Goal: Task Accomplishment & Management: Complete application form

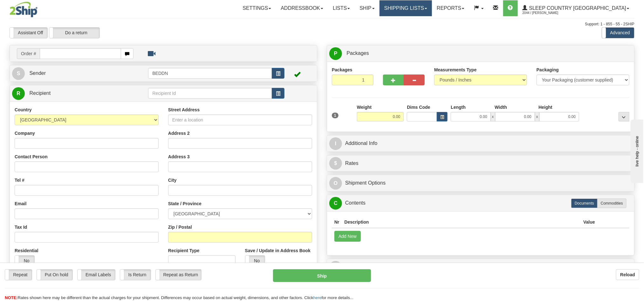
click at [432, 11] on link "Shipping lists" at bounding box center [405, 8] width 52 height 16
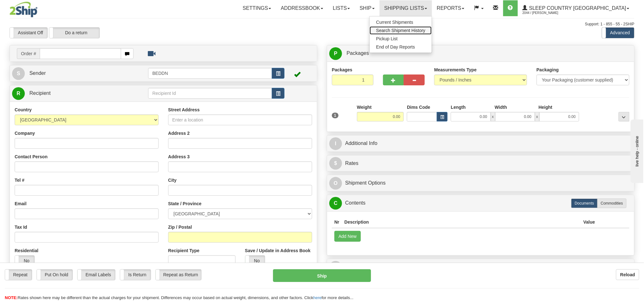
click at [425, 31] on span "Search Shipment History" at bounding box center [400, 30] width 49 height 5
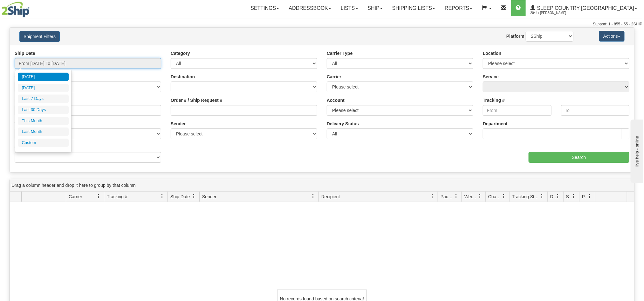
click at [59, 66] on input "From 08/21/2025 To 08/22/2025" at bounding box center [88, 63] width 146 height 11
click at [47, 101] on li "Last 7 Days" at bounding box center [43, 99] width 51 height 9
type input "From 08/16/2025 To 08/22/2025"
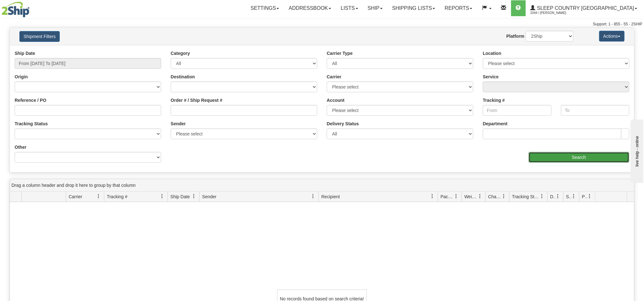
click at [571, 160] on input "Search" at bounding box center [578, 157] width 101 height 11
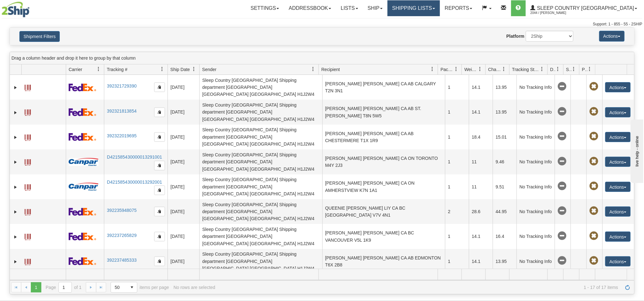
click at [440, 11] on link "Shipping lists" at bounding box center [413, 8] width 52 height 16
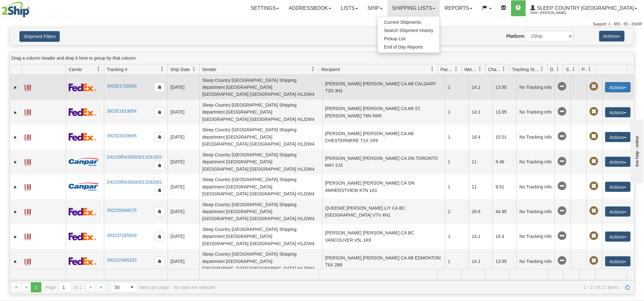
click at [621, 86] on button "Actions" at bounding box center [617, 87] width 25 height 10
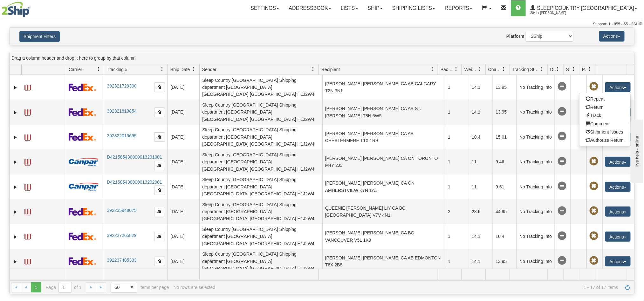
click at [495, 54] on div "Drag a column header and drop it here to group by that column" at bounding box center [322, 58] width 624 height 12
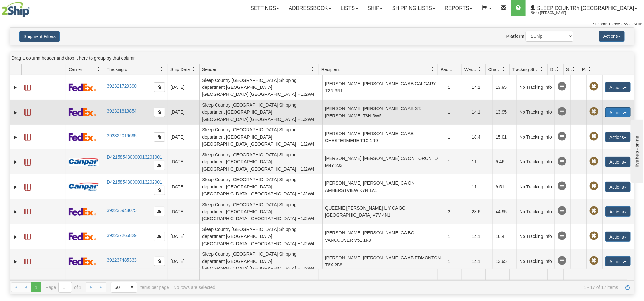
click at [610, 107] on button "Actions" at bounding box center [617, 112] width 25 height 10
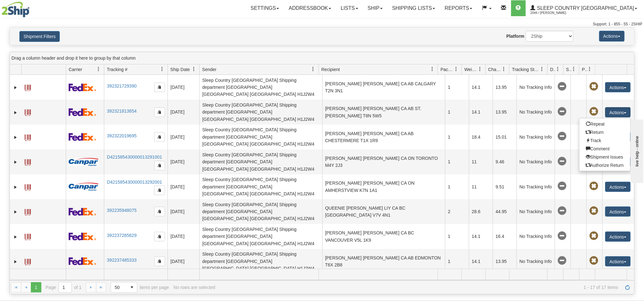
click at [585, 60] on div "Drag a column header and drop it here to group by that column" at bounding box center [322, 58] width 624 height 12
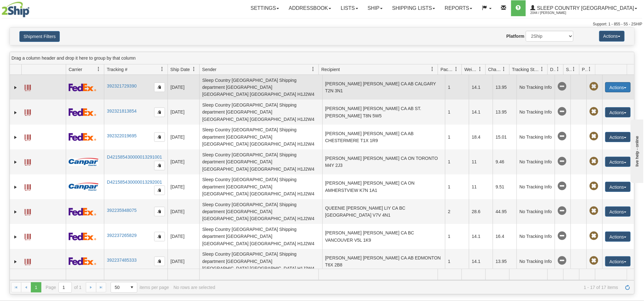
click at [617, 85] on button "Actions" at bounding box center [617, 87] width 25 height 10
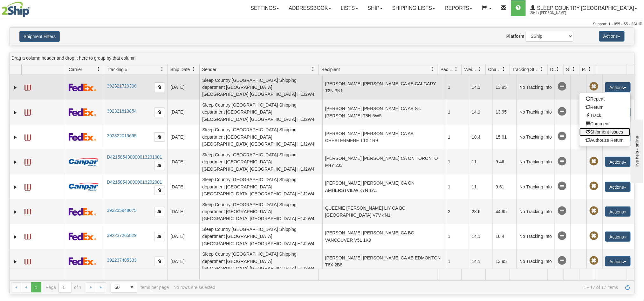
click at [602, 130] on link "Shipment Issues" at bounding box center [604, 132] width 51 height 8
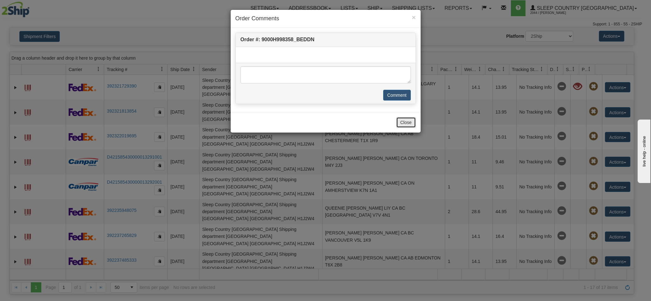
click at [406, 128] on button "Close" at bounding box center [406, 122] width 20 height 11
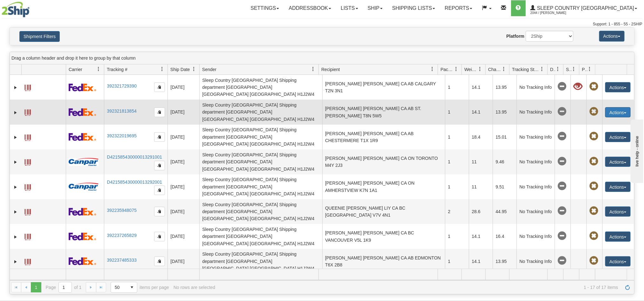
click at [620, 107] on button "Actions" at bounding box center [617, 112] width 25 height 10
click at [597, 137] on link "Track" at bounding box center [604, 141] width 51 height 8
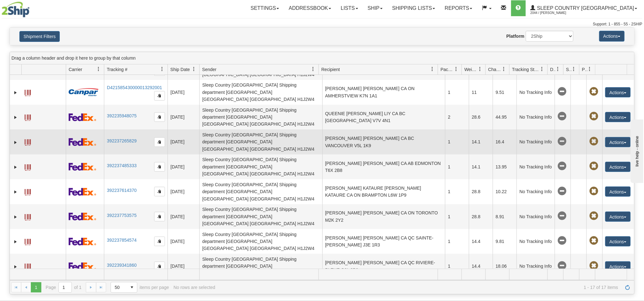
scroll to position [113, 0]
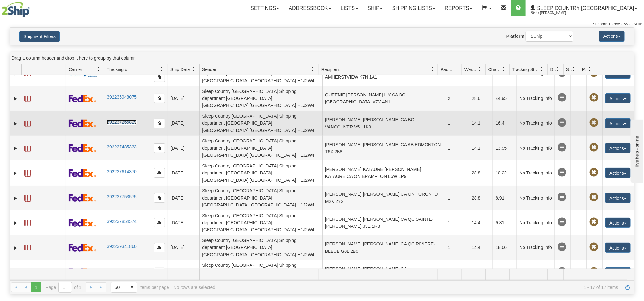
click at [122, 120] on link "392237265829" at bounding box center [122, 122] width 30 height 5
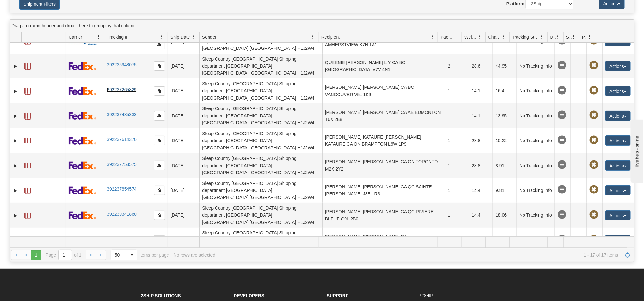
scroll to position [0, 0]
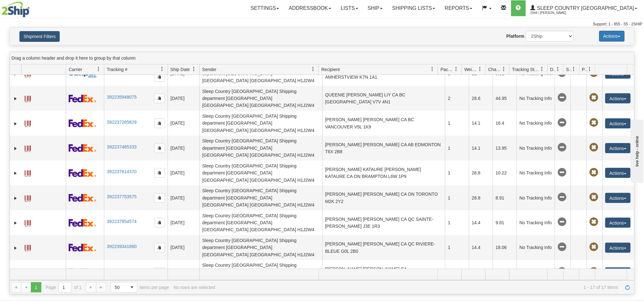
click at [620, 37] on button "Actions" at bounding box center [611, 36] width 25 height 11
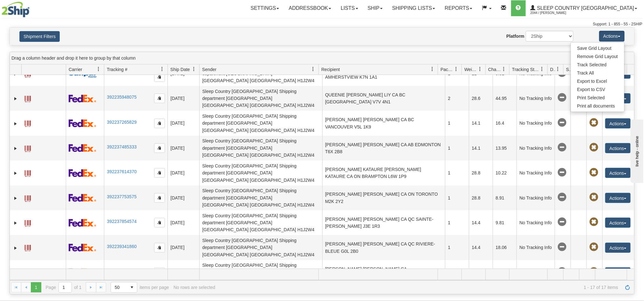
click at [362, 40] on div "Website Agent Nothing selected Client User Platform 2Ship Imported" at bounding box center [347, 36] width 461 height 11
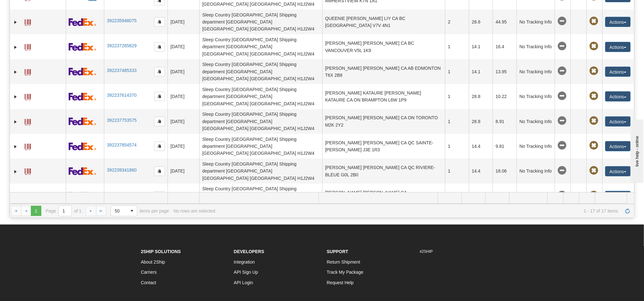
scroll to position [95, 0]
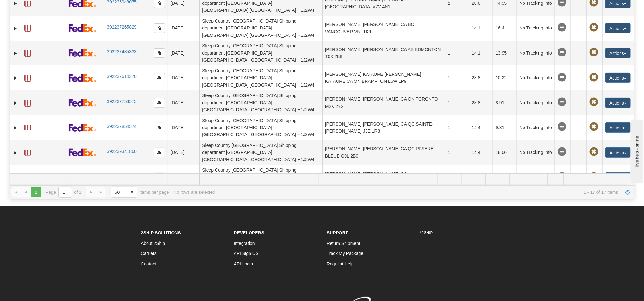
click at [614, 272] on button "Actions" at bounding box center [617, 277] width 25 height 10
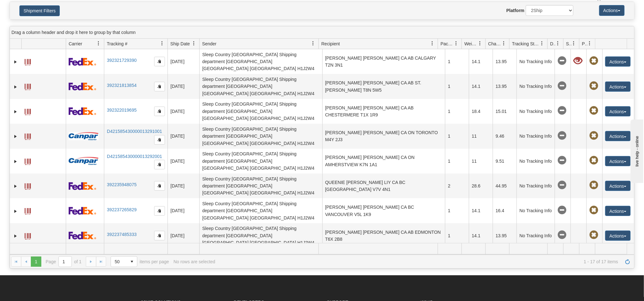
scroll to position [0, 0]
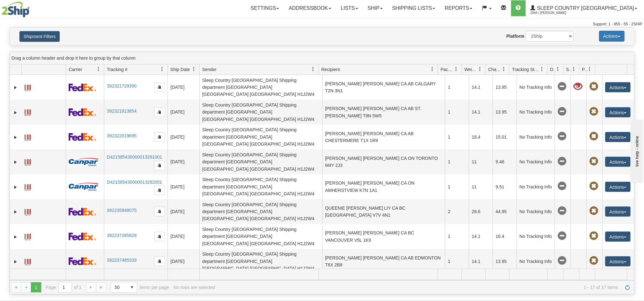
click at [617, 36] on span "button" at bounding box center [618, 36] width 3 height 1
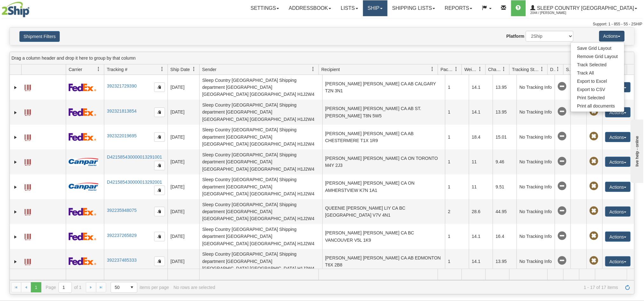
click at [387, 7] on link "Ship" at bounding box center [375, 8] width 24 height 16
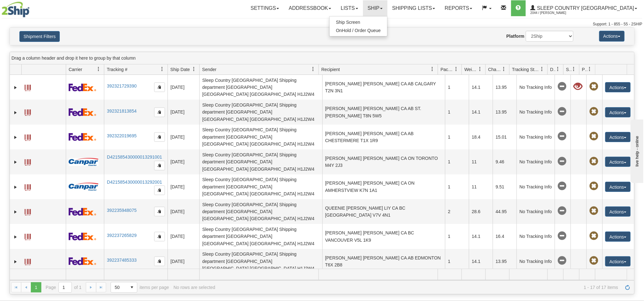
click at [444, 28] on div "Shipment Filters Website Agent Nothing selected Client User Platform 2Ship Impo…" at bounding box center [322, 36] width 624 height 17
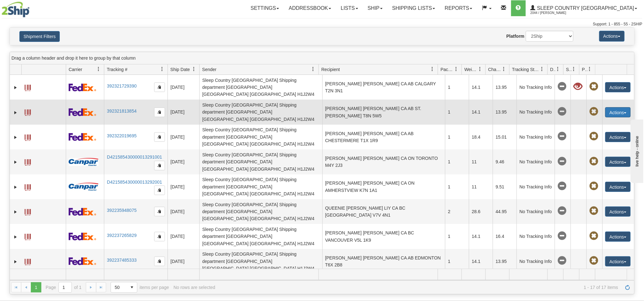
click at [616, 107] on button "Actions" at bounding box center [617, 112] width 25 height 10
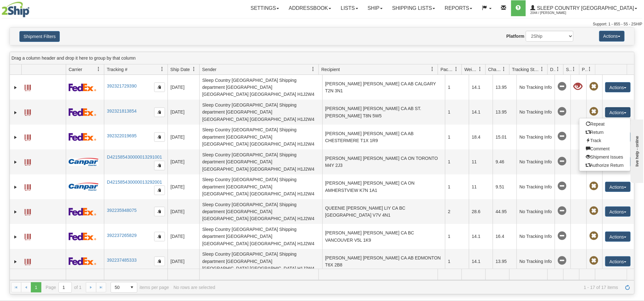
click at [460, 47] on div "Please wait... × Confirm Delete Delete Cancel × Confirm Delete Yes No Cancel × …" at bounding box center [322, 160] width 644 height 267
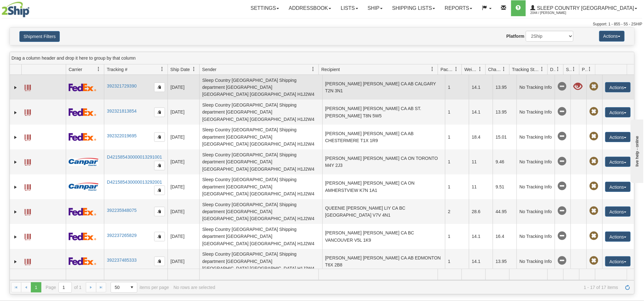
click at [12, 85] on td at bounding box center [15, 87] width 11 height 25
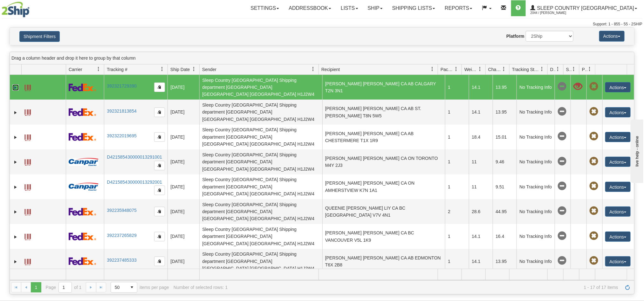
click at [15, 84] on link "Expand" at bounding box center [15, 87] width 6 height 6
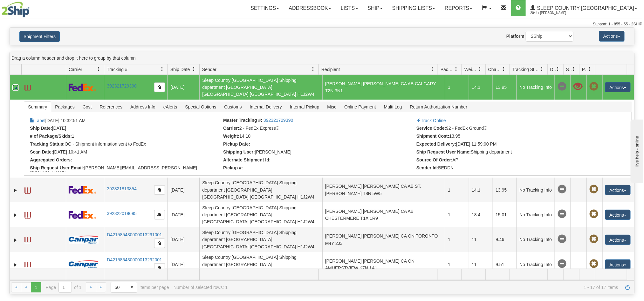
click at [15, 84] on link "Collapse" at bounding box center [15, 87] width 6 height 6
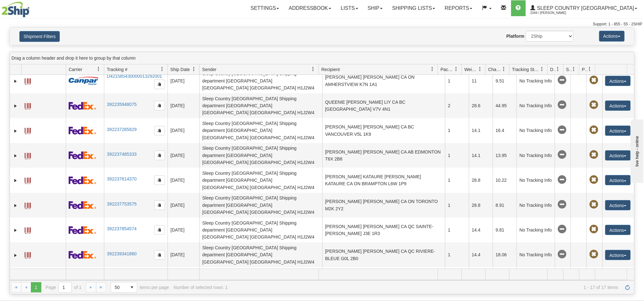
scroll to position [113, 0]
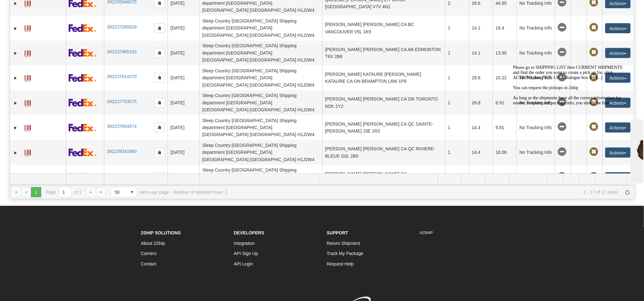
scroll to position [0, 0]
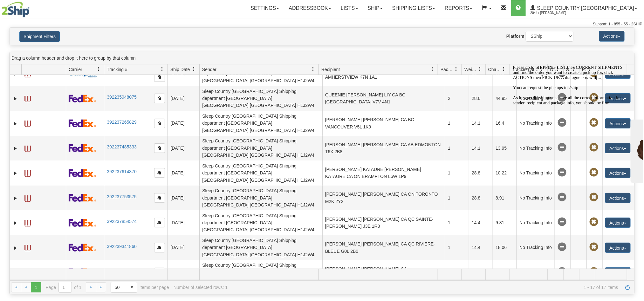
click at [620, 65] on div "Chat attention grabber" at bounding box center [569, 65] width 114 height 0
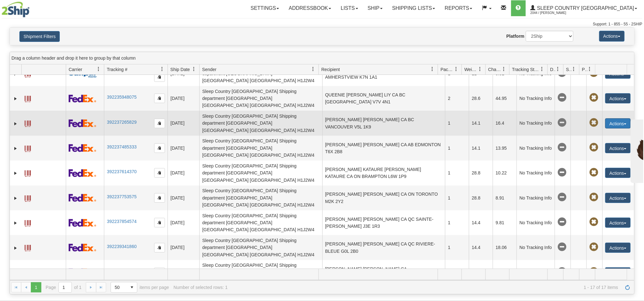
click at [614, 118] on button "Actions" at bounding box center [617, 123] width 25 height 10
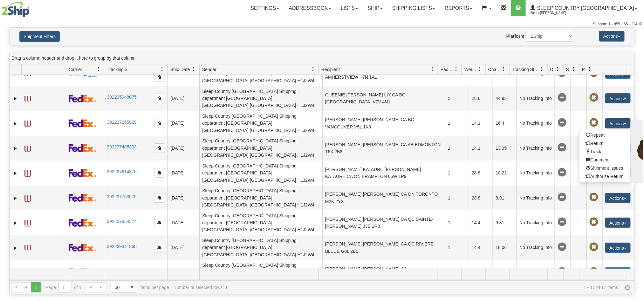
click at [387, 7] on link "Ship" at bounding box center [375, 8] width 24 height 16
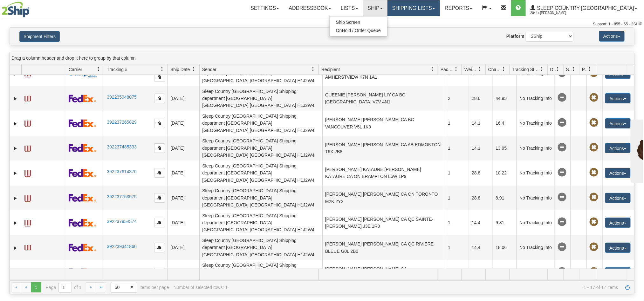
click at [440, 15] on link "Shipping lists" at bounding box center [413, 8] width 52 height 16
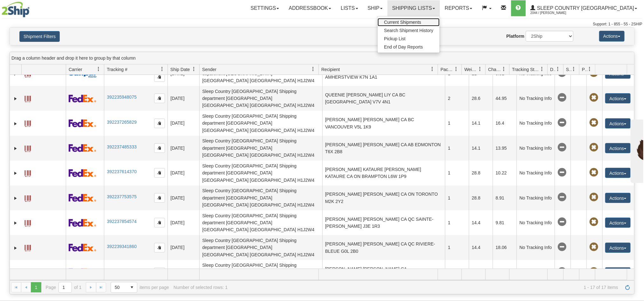
click at [421, 23] on span "Current Shipments" at bounding box center [402, 22] width 37 height 5
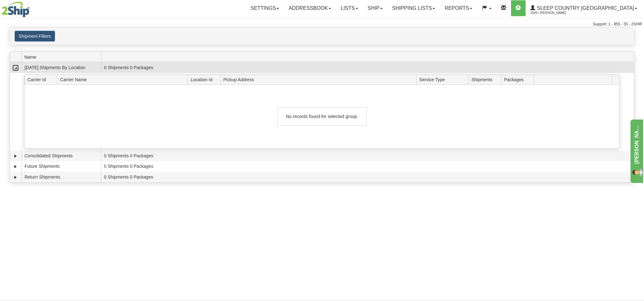
click at [17, 71] on link "Collapse" at bounding box center [15, 68] width 6 height 6
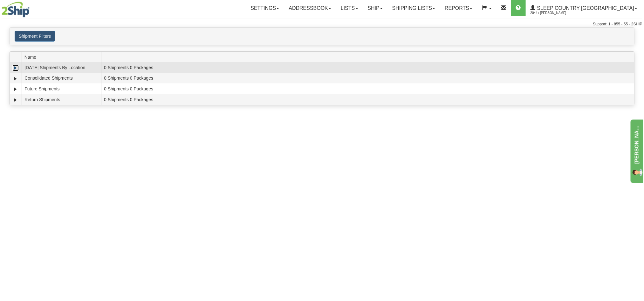
click at [17, 71] on link "Expand" at bounding box center [15, 68] width 6 height 6
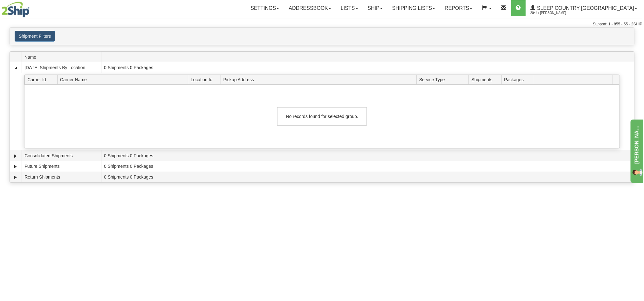
click at [440, 11] on link "Shipping lists" at bounding box center [413, 8] width 52 height 16
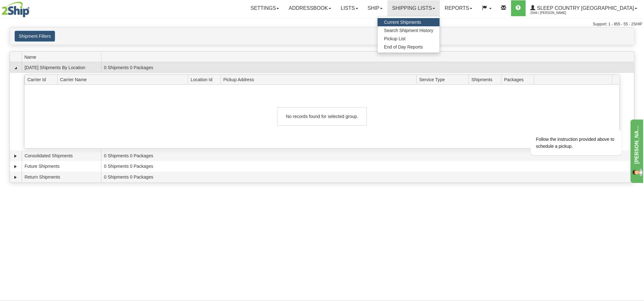
click at [65, 70] on td "[DATE] Shipments By Location" at bounding box center [61, 67] width 79 height 11
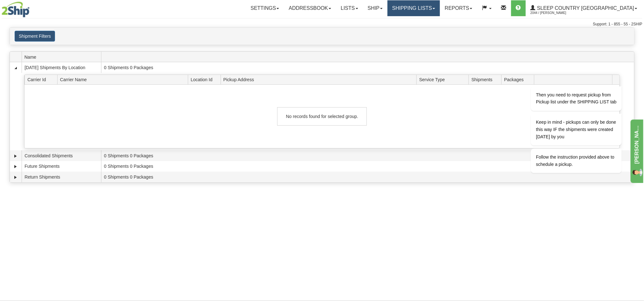
click at [435, 9] on link "Shipping lists" at bounding box center [413, 8] width 52 height 16
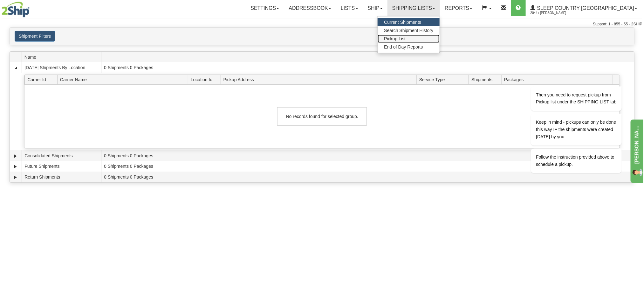
click at [405, 37] on span "Pickup List" at bounding box center [395, 38] width 22 height 5
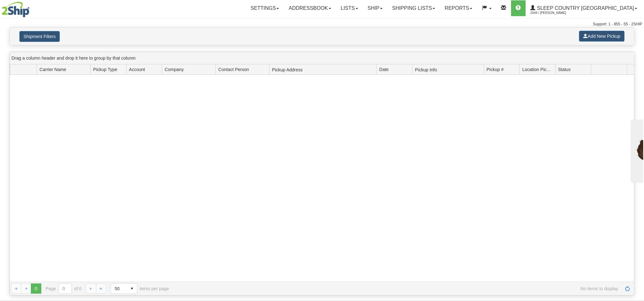
click at [600, 38] on button "Add New Pickup" at bounding box center [601, 36] width 45 height 11
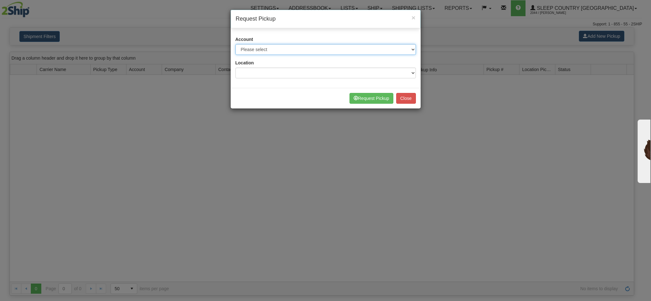
click at [348, 51] on select "Please select Canada Post - 7241032 (Canada Post 300) Canpar - 42158543 (DORMEZ…" at bounding box center [325, 49] width 180 height 11
select select "14"
click at [235, 44] on select "Please select Canada Post - 7241032 (Canada Post 300) Canpar - 42158543 (DORMEZ…" at bounding box center [325, 49] width 180 height 11
click at [368, 74] on select "Please select 300 BEDDN NEXE ORTH" at bounding box center [325, 73] width 180 height 11
select select "7634"
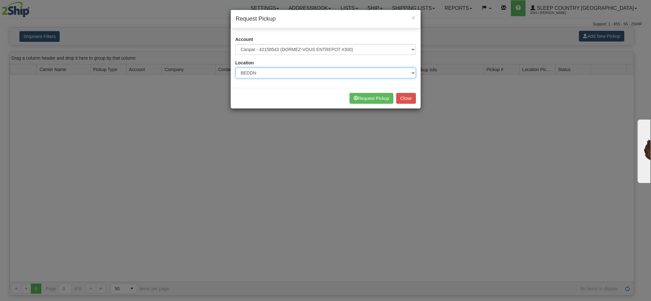
click at [235, 68] on select "Please select 300 BEDDN NEXE ORTH" at bounding box center [325, 73] width 180 height 11
click at [370, 100] on button "Request Pickup" at bounding box center [371, 98] width 44 height 11
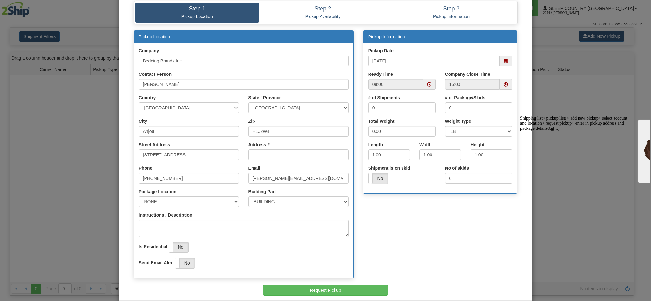
scroll to position [19, 0]
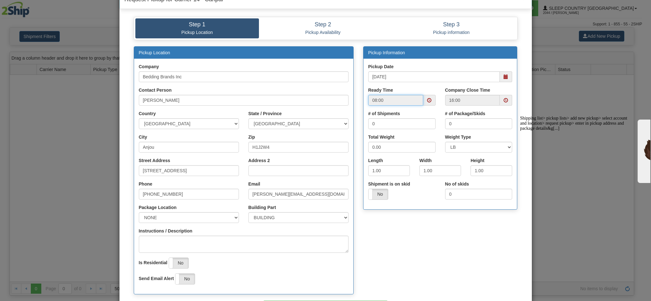
click at [413, 102] on input "08:00" at bounding box center [395, 100] width 55 height 11
click at [427, 103] on span at bounding box center [429, 100] width 4 height 4
click at [418, 81] on input "08/22/2025" at bounding box center [434, 76] width 132 height 11
click at [503, 77] on span at bounding box center [505, 77] width 4 height 4
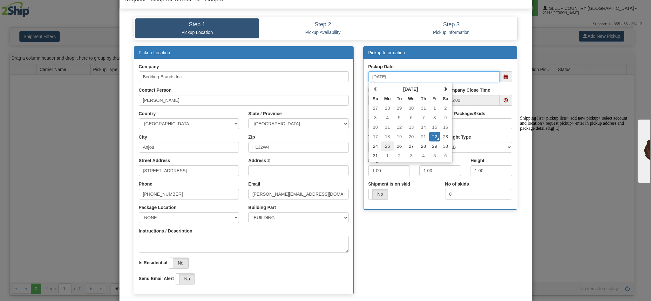
click at [386, 149] on td "25" at bounding box center [387, 147] width 13 height 10
type input "[DATE]"
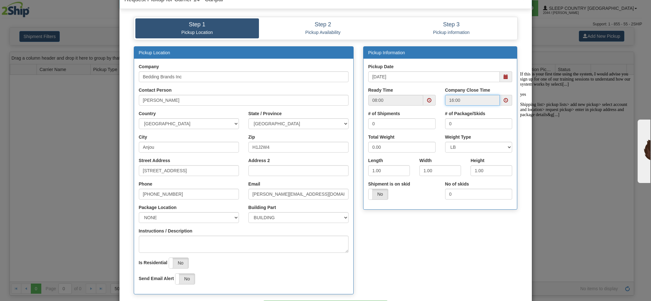
click at [468, 102] on input "16:00" at bounding box center [472, 100] width 55 height 11
click at [503, 100] on span at bounding box center [505, 100] width 4 height 4
click at [511, 119] on span at bounding box center [513, 119] width 17 height 17
click at [507, 161] on span at bounding box center [513, 159] width 17 height 17
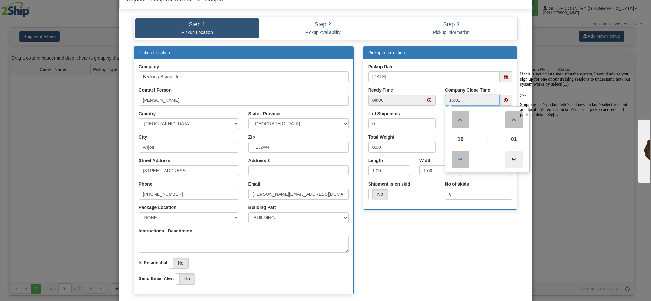
click at [507, 161] on span at bounding box center [513, 159] width 17 height 17
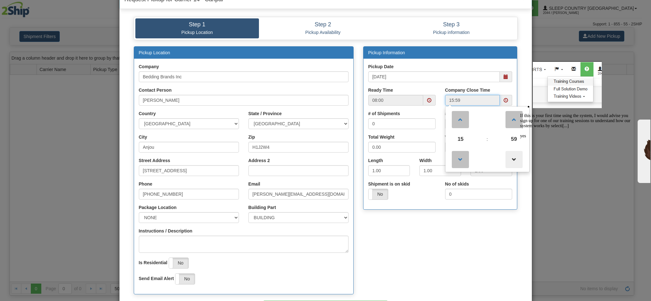
click at [507, 161] on span at bounding box center [513, 159] width 17 height 17
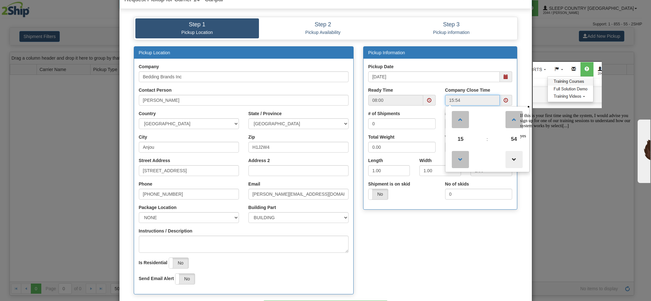
click at [507, 161] on span at bounding box center [513, 159] width 17 height 17
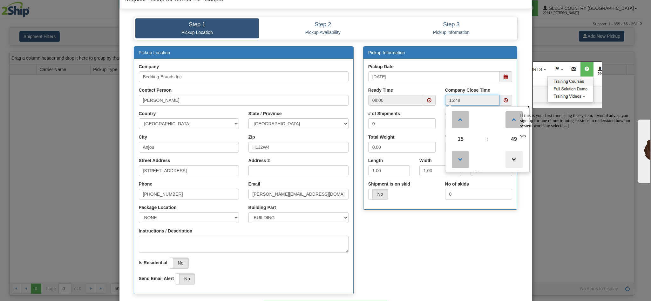
click at [507, 161] on span at bounding box center [513, 159] width 17 height 17
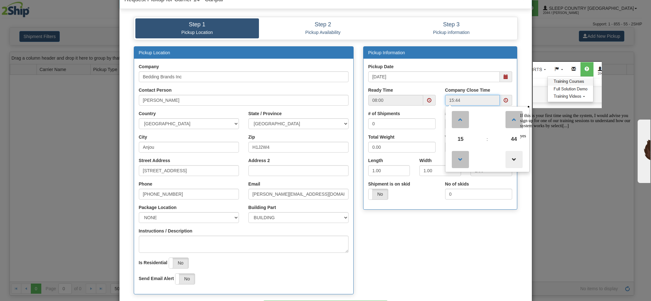
click at [507, 161] on span at bounding box center [513, 159] width 17 height 17
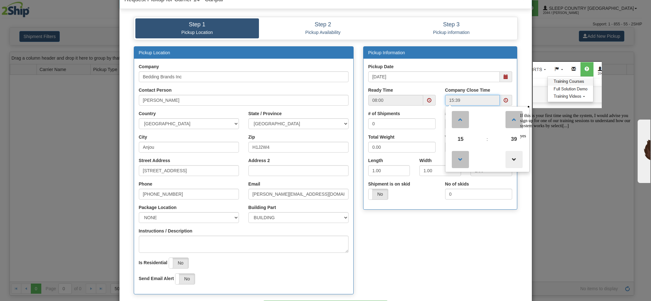
click at [507, 161] on span at bounding box center [513, 159] width 17 height 17
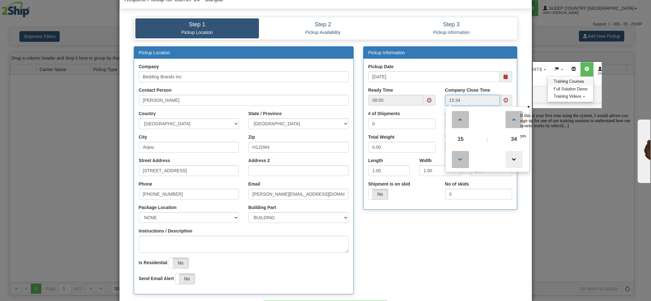
click at [507, 161] on span at bounding box center [513, 159] width 17 height 17
type input "15:30"
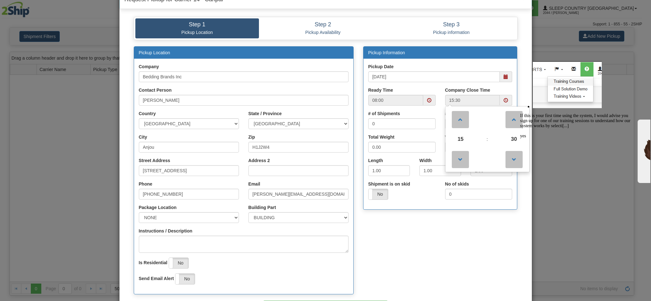
click at [466, 229] on div "Pickup Location Company Bedding Brands Inc Contact Person Ralph Rossdeutscher C…" at bounding box center [325, 173] width 393 height 255
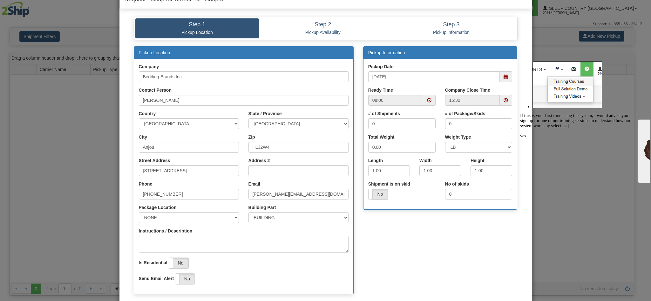
scroll to position [0, 0]
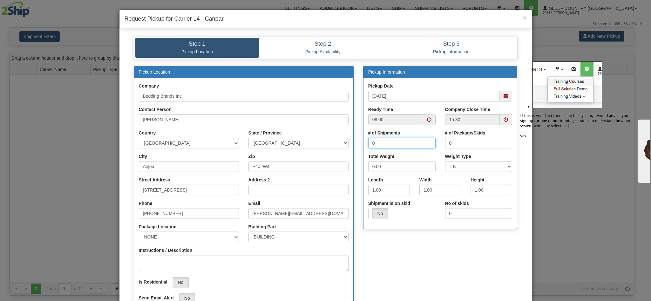
drag, startPoint x: 373, startPoint y: 147, endPoint x: 365, endPoint y: 146, distance: 7.7
click at [368, 147] on input "0" at bounding box center [401, 143] width 67 height 11
click at [387, 146] on input "0" at bounding box center [401, 143] width 67 height 11
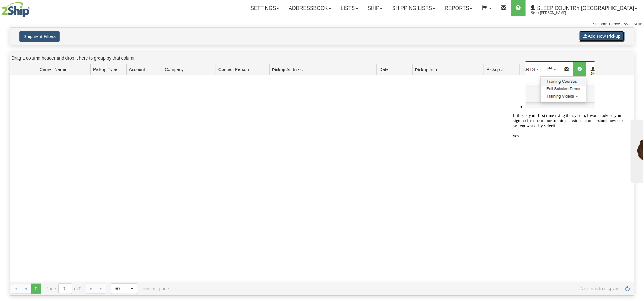
click at [604, 37] on button "Add New Pickup" at bounding box center [601, 36] width 45 height 11
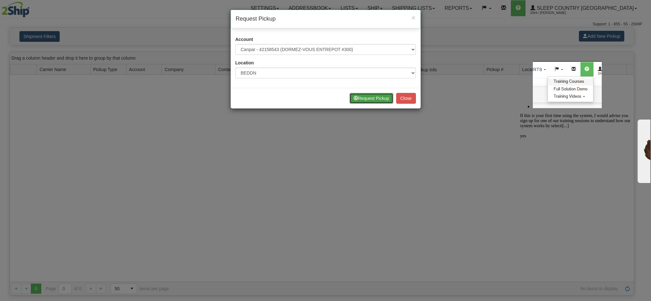
click at [364, 97] on button "Request Pickup" at bounding box center [371, 98] width 44 height 11
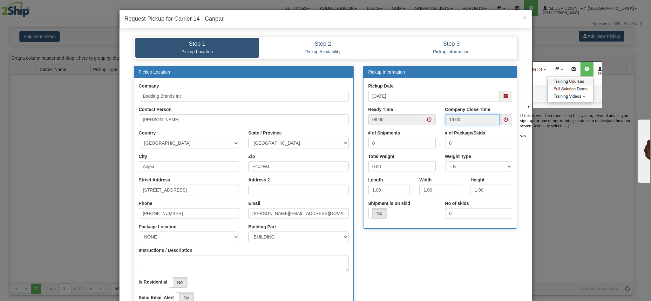
drag, startPoint x: 462, startPoint y: 117, endPoint x: 435, endPoint y: 119, distance: 27.4
click at [435, 119] on div "Ready Time 08:00 Company Close Time 16:00" at bounding box center [440, 118] width 154 height 24
drag, startPoint x: 446, startPoint y: 116, endPoint x: 448, endPoint y: 123, distance: 6.9
click at [446, 117] on input "16:00" at bounding box center [472, 119] width 55 height 11
click at [448, 123] on input "16:00" at bounding box center [472, 119] width 55 height 11
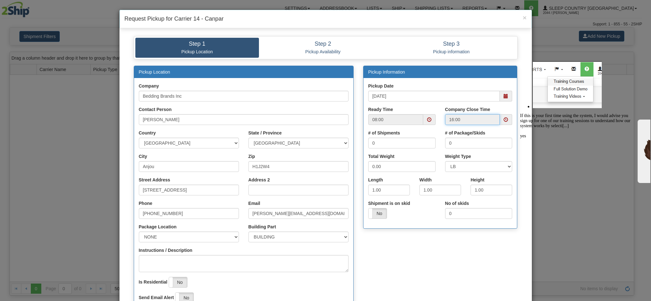
click at [447, 123] on input "16:00" at bounding box center [472, 119] width 55 height 11
click at [457, 122] on input "16:00" at bounding box center [472, 119] width 55 height 11
drag, startPoint x: 460, startPoint y: 122, endPoint x: 484, endPoint y: 122, distance: 24.8
click at [460, 122] on input "16:00" at bounding box center [472, 119] width 55 height 11
click at [503, 121] on span at bounding box center [505, 120] width 4 height 4
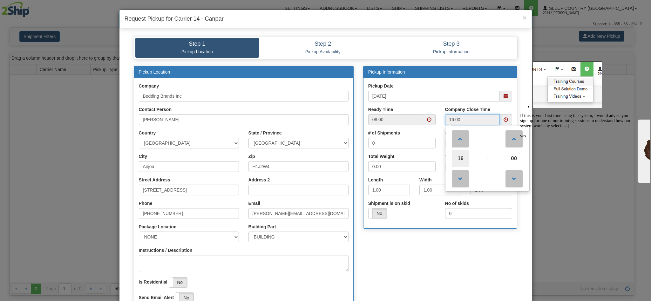
click at [462, 162] on span "16" at bounding box center [460, 158] width 17 height 17
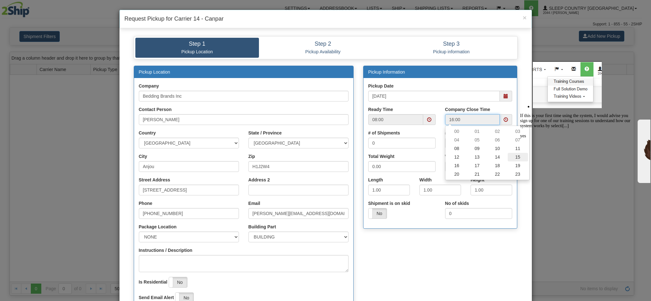
click at [514, 159] on td "15" at bounding box center [518, 157] width 20 height 9
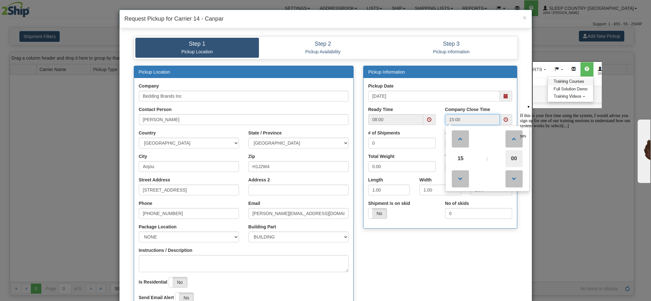
click at [511, 157] on span "00" at bounding box center [513, 158] width 17 height 17
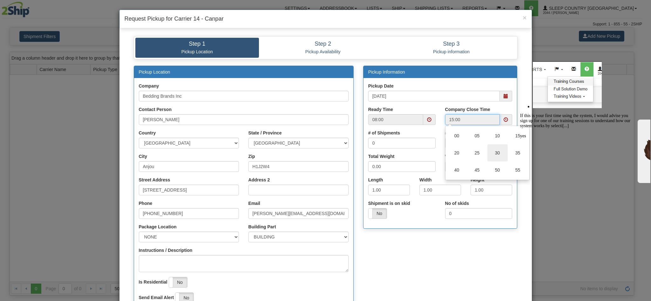
click at [497, 156] on td "30" at bounding box center [497, 153] width 20 height 17
type input "15:30"
click at [466, 250] on div "Pickup Location Company Bedding Brands Inc Contact Person Ralph Rossdeutscher C…" at bounding box center [325, 193] width 393 height 254
click at [394, 142] on input "0" at bounding box center [401, 143] width 67 height 11
drag, startPoint x: 386, startPoint y: 143, endPoint x: 372, endPoint y: 145, distance: 14.4
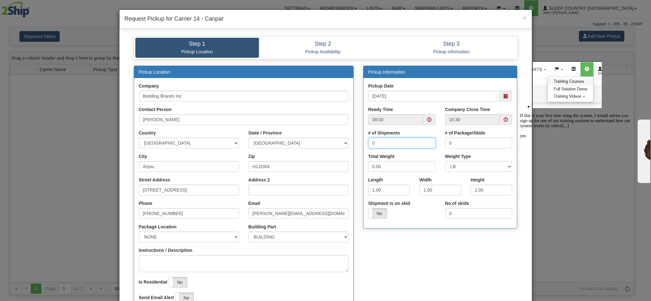
click at [372, 145] on input "0" at bounding box center [401, 143] width 67 height 11
drag, startPoint x: 368, startPoint y: 146, endPoint x: 362, endPoint y: 147, distance: 5.9
click at [363, 147] on div "# of Shipments 0" at bounding box center [401, 142] width 77 height 24
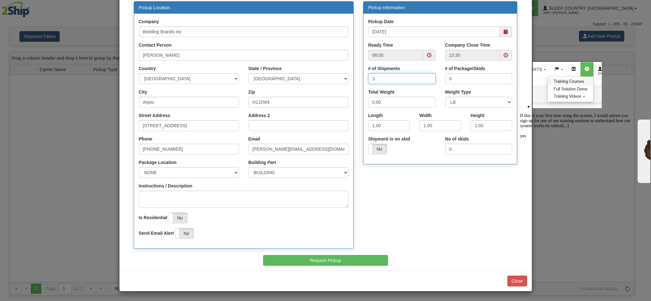
scroll to position [67, 0]
type input "3"
click at [177, 215] on label "No" at bounding box center [178, 218] width 18 height 10
click at [328, 261] on button "Request Pickup" at bounding box center [325, 260] width 125 height 11
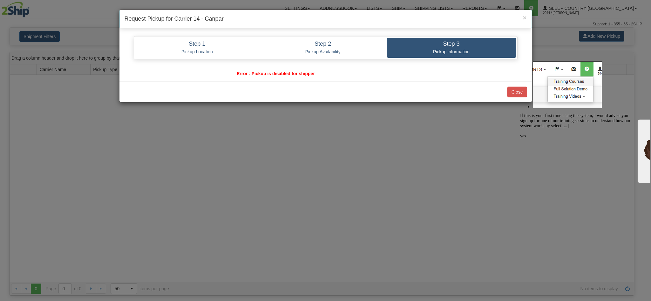
scroll to position [0, 0]
click at [516, 94] on button "Close" at bounding box center [517, 92] width 20 height 11
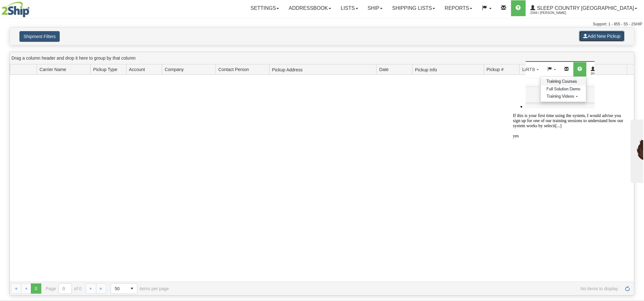
click at [592, 38] on button "Add New Pickup" at bounding box center [601, 36] width 45 height 11
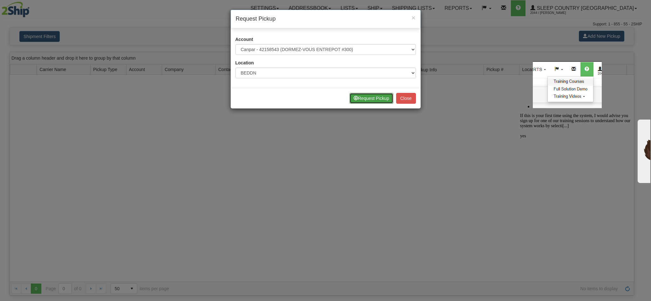
click at [371, 99] on button "Request Pickup" at bounding box center [371, 98] width 44 height 11
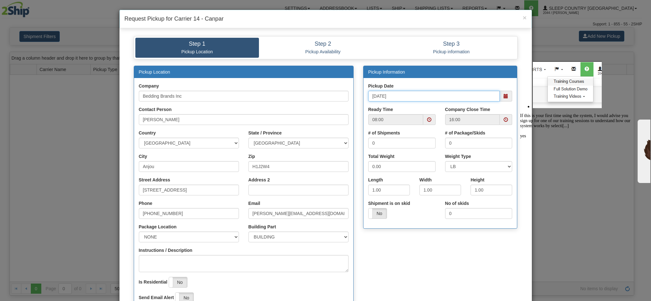
click at [486, 98] on input "08/22/2025" at bounding box center [434, 96] width 132 height 11
click at [378, 99] on input "08/22/2025" at bounding box center [434, 96] width 132 height 11
click at [503, 98] on span at bounding box center [505, 96] width 4 height 4
click at [381, 166] on td "25" at bounding box center [387, 166] width 13 height 10
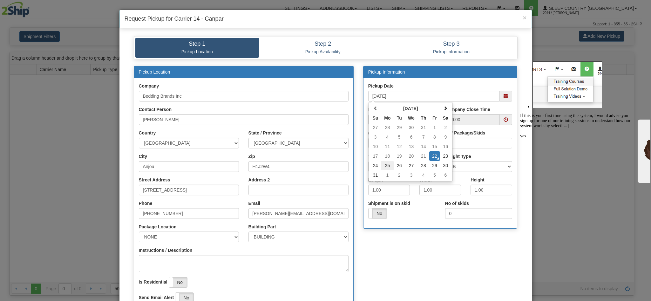
type input "[DATE]"
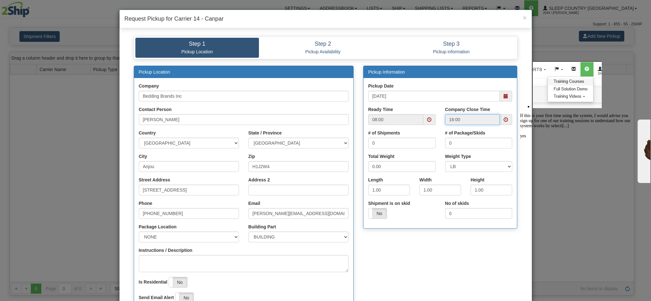
drag, startPoint x: 466, startPoint y: 122, endPoint x: 426, endPoint y: 122, distance: 39.7
click at [426, 122] on div "Ready Time 08:00 Company Close Time 16:00" at bounding box center [440, 118] width 154 height 24
click at [482, 123] on input "16:00" at bounding box center [472, 119] width 55 height 11
click at [449, 123] on input "16:00" at bounding box center [472, 119] width 55 height 11
drag, startPoint x: 495, startPoint y: 121, endPoint x: 499, endPoint y: 122, distance: 3.9
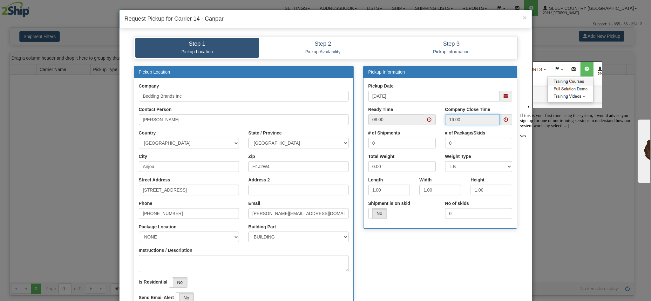
click at [499, 122] on div "16:00" at bounding box center [478, 119] width 67 height 11
click at [503, 122] on span at bounding box center [505, 120] width 4 height 4
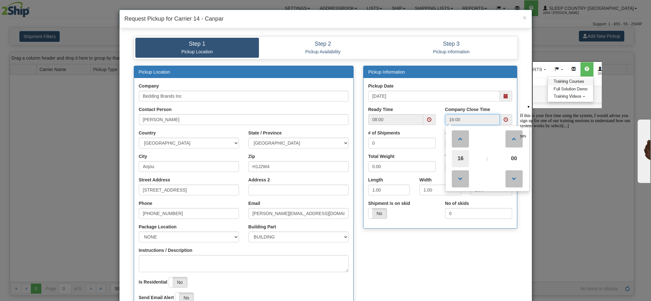
click at [465, 157] on td "16" at bounding box center [461, 158] width 28 height 17
click at [462, 159] on span "16" at bounding box center [460, 158] width 17 height 17
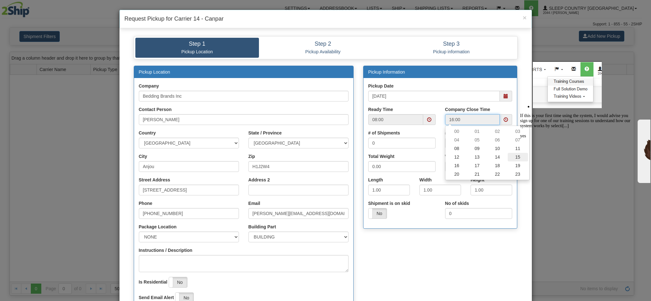
click at [511, 156] on td "15" at bounding box center [518, 157] width 20 height 9
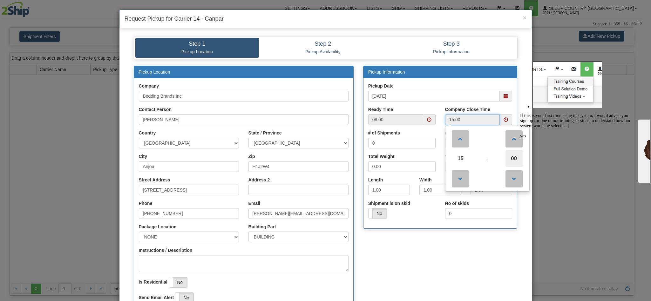
click at [506, 162] on span "00" at bounding box center [513, 158] width 17 height 17
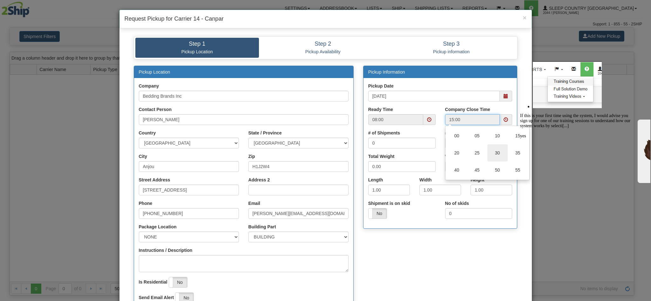
click at [493, 153] on td "30" at bounding box center [497, 153] width 20 height 17
type input "15:30"
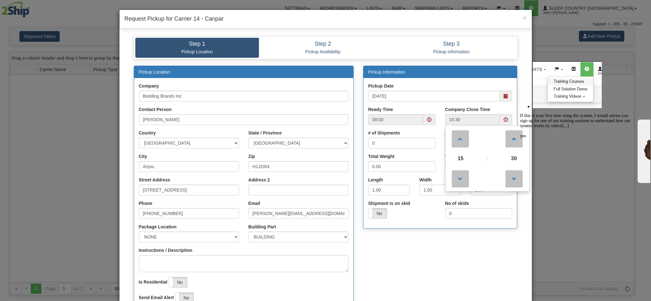
click at [412, 244] on div "Pickup Location Company Bedding Brands Inc Contact Person Ralph Rossdeutscher C…" at bounding box center [325, 193] width 393 height 254
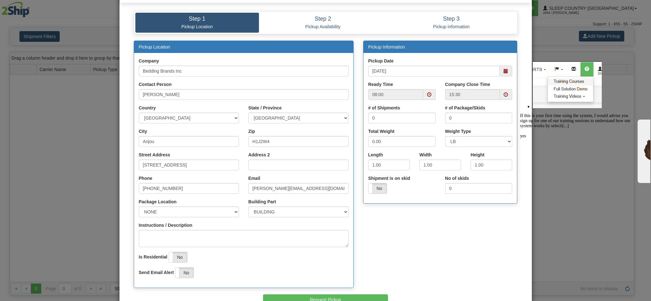
scroll to position [67, 0]
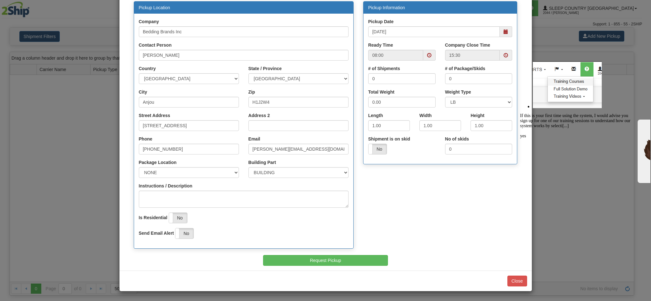
click at [183, 219] on label "No" at bounding box center [178, 218] width 18 height 10
click at [328, 258] on button "Request Pickup" at bounding box center [325, 260] width 125 height 11
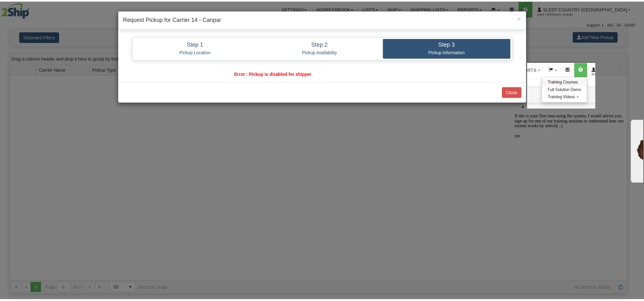
scroll to position [0, 0]
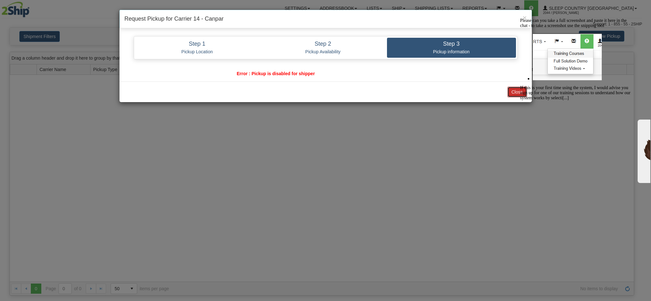
click at [516, 92] on button "Close" at bounding box center [517, 92] width 20 height 11
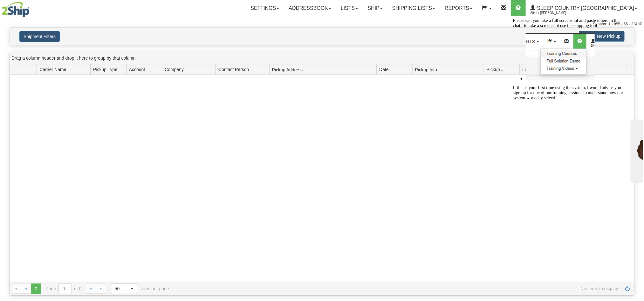
drag, startPoint x: 614, startPoint y: 24, endPoint x: 1123, endPoint y: 39, distance: 508.8
click at [512, 18] on icon "Chat attention grabber" at bounding box center [512, 18] width 0 height 0
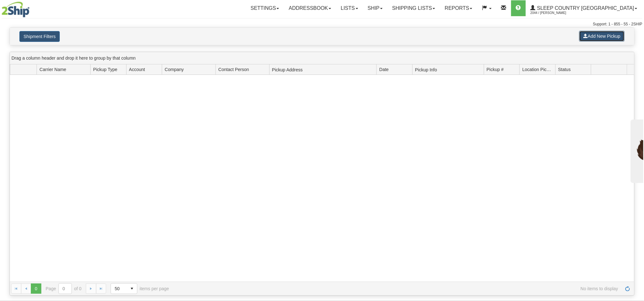
click at [608, 37] on button "Add New Pickup" at bounding box center [601, 36] width 45 height 11
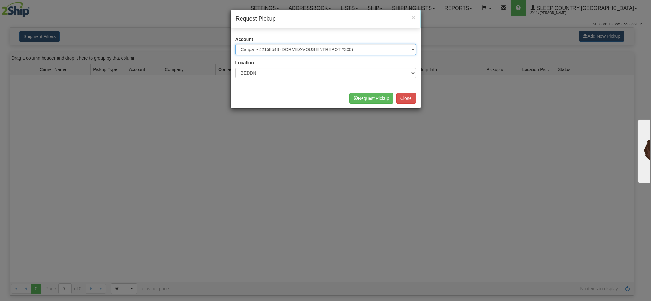
click at [372, 49] on select "Please select Canada Post - 7241032 (Canada Post 300) Canpar - 42158543 (DORMEZ…" at bounding box center [325, 49] width 180 height 11
select select "2"
click at [235, 44] on select "Please select Canada Post - 7241032 (Canada Post 300) Canpar - 42158543 (DORMEZ…" at bounding box center [325, 49] width 180 height 11
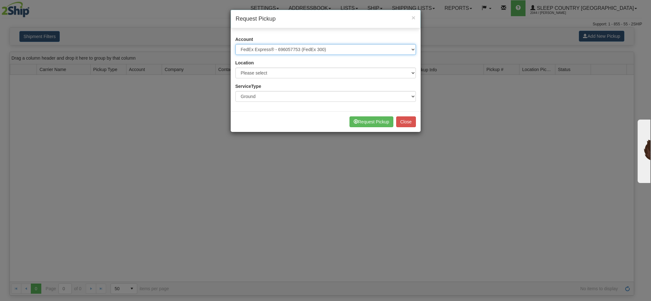
click at [414, 51] on select "Please select Canada Post - 7241032 (Canada Post 300) Canpar - 42158543 (DORMEZ…" at bounding box center [325, 49] width 180 height 11
click at [235, 44] on select "Please select Canada Post - 7241032 (Canada Post 300) Canpar - 42158543 (DORMEZ…" at bounding box center [325, 49] width 180 height 11
click at [344, 72] on select "Please select 300 BEDDN NEXE ORTH" at bounding box center [325, 73] width 180 height 11
select select "7634"
click at [235, 68] on select "Please select 300 BEDDN NEXE ORTH" at bounding box center [325, 73] width 180 height 11
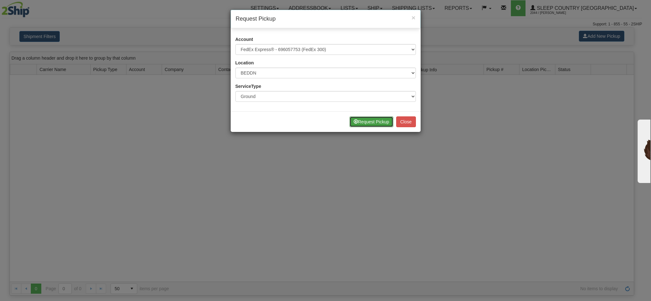
click at [375, 122] on button "Request Pickup" at bounding box center [371, 122] width 44 height 11
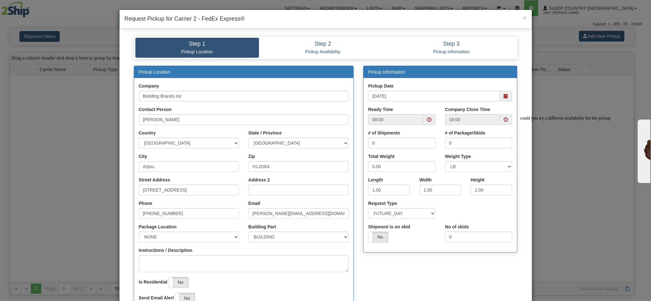
click at [502, 99] on span at bounding box center [506, 96] width 12 height 11
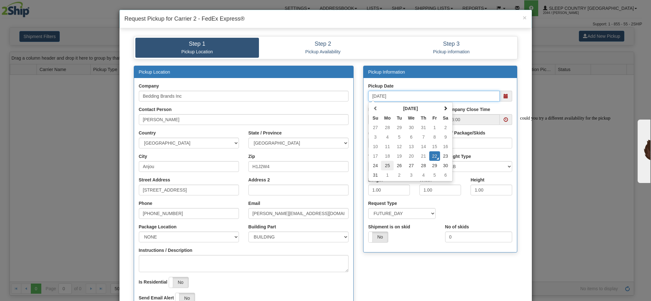
click at [383, 167] on td "25" at bounding box center [387, 166] width 13 height 10
type input "[DATE]"
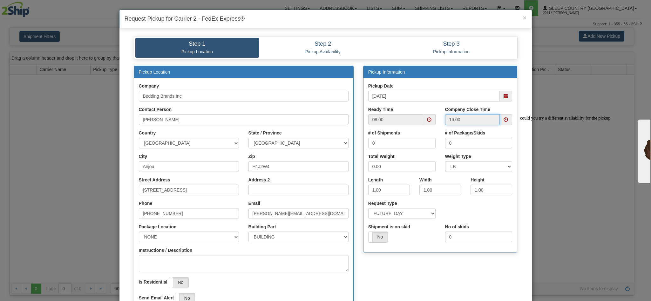
drag, startPoint x: 482, startPoint y: 122, endPoint x: 489, endPoint y: 126, distance: 7.8
click at [460, 122] on input "16:00" at bounding box center [472, 119] width 55 height 11
click at [503, 124] on span at bounding box center [506, 119] width 12 height 11
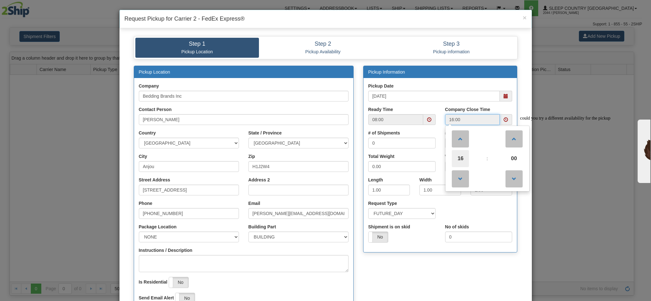
click at [460, 161] on span "16" at bounding box center [460, 158] width 17 height 17
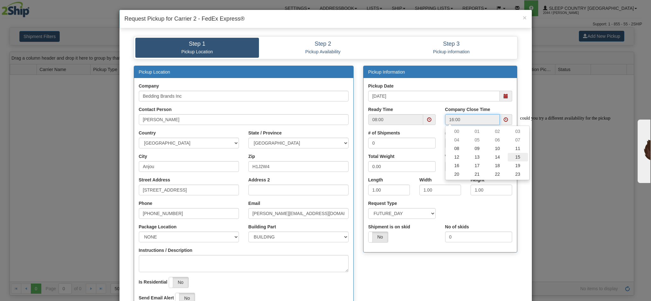
click at [514, 156] on td "15" at bounding box center [518, 157] width 20 height 9
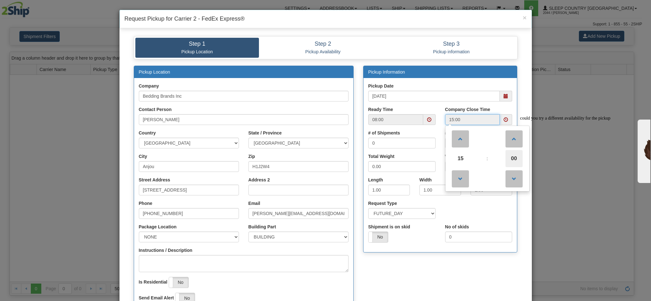
click at [509, 163] on span "00" at bounding box center [513, 158] width 17 height 17
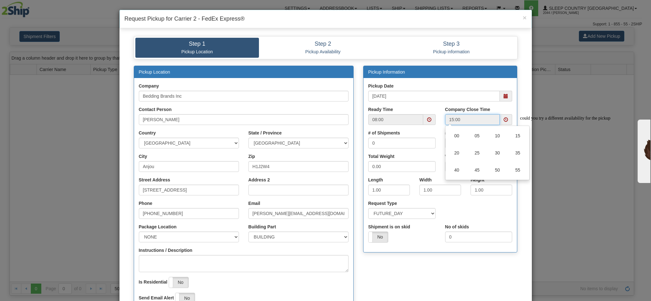
drag, startPoint x: 493, startPoint y: 155, endPoint x: 477, endPoint y: 158, distance: 15.8
click at [494, 155] on td "30" at bounding box center [497, 153] width 20 height 17
type input "15:30"
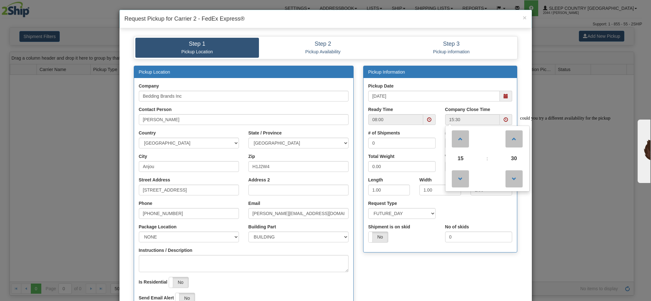
click at [477, 214] on div "Request Type SAME_DAY FUTURE_DAY" at bounding box center [440, 212] width 154 height 24
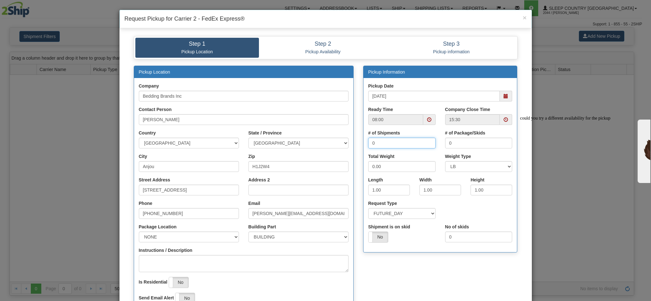
click at [397, 146] on input "0" at bounding box center [401, 143] width 67 height 11
drag, startPoint x: 397, startPoint y: 146, endPoint x: 352, endPoint y: 150, distance: 45.6
click at [353, 150] on div "Pickup Location Company Bedding Brands Inc Contact Person Ralph Rossdeutscher C…" at bounding box center [325, 193] width 393 height 255
click at [381, 143] on input "0" at bounding box center [401, 143] width 67 height 11
drag, startPoint x: 350, startPoint y: 146, endPoint x: 342, endPoint y: 147, distance: 7.6
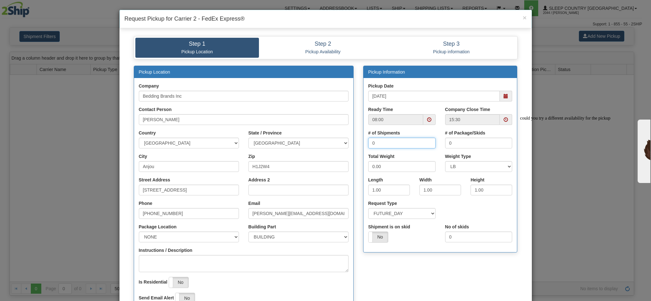
click at [342, 147] on div "Pickup Location Company Bedding Brands Inc Contact Person Ralph Rossdeutscher C…" at bounding box center [325, 193] width 393 height 255
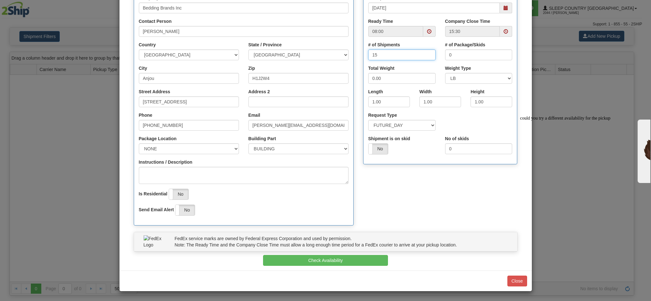
scroll to position [91, 0]
type input "15"
click at [175, 189] on label "No" at bounding box center [178, 194] width 19 height 10
click at [340, 261] on button "Check Availability" at bounding box center [325, 260] width 125 height 11
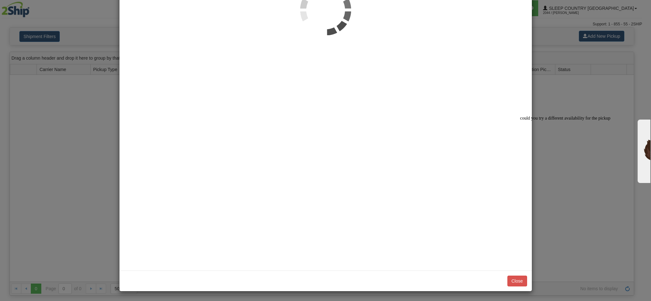
scroll to position [0, 0]
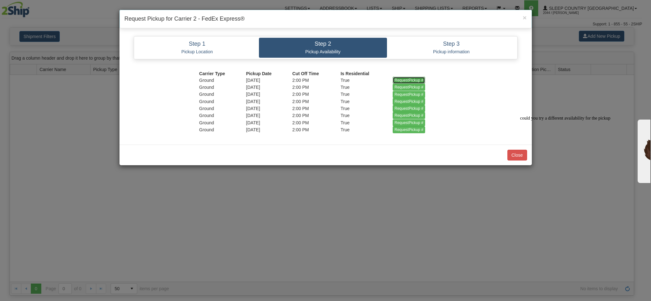
click at [399, 79] on input "RequestPickup #" at bounding box center [409, 80] width 33 height 7
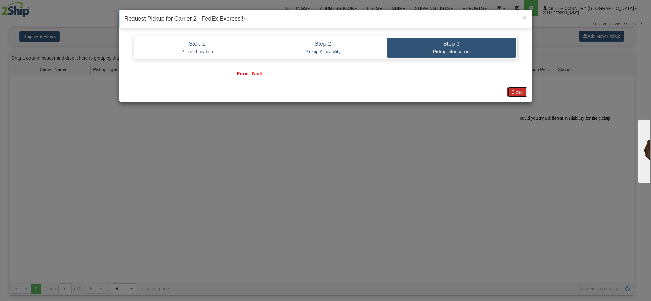
click at [509, 91] on button "Close" at bounding box center [517, 92] width 20 height 11
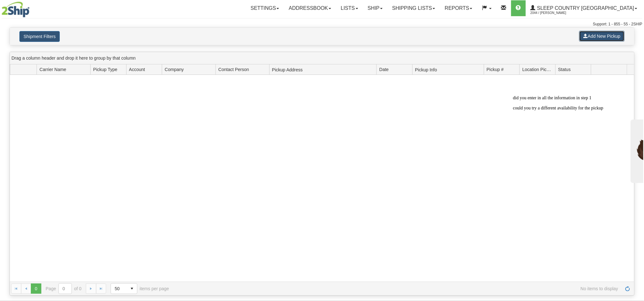
click at [599, 37] on button "Add New Pickup" at bounding box center [601, 36] width 45 height 11
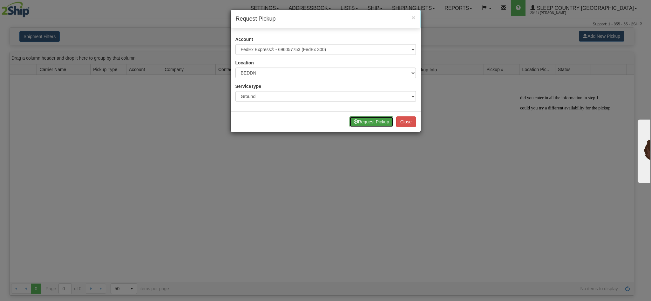
click at [367, 123] on button "Request Pickup" at bounding box center [371, 122] width 44 height 11
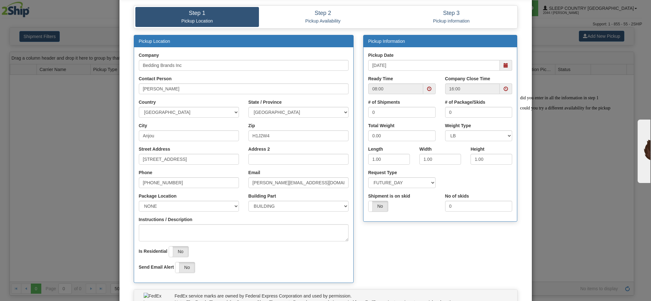
scroll to position [91, 0]
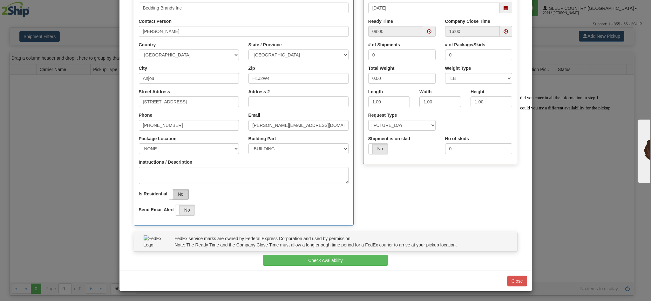
click at [170, 192] on label "No" at bounding box center [178, 194] width 19 height 10
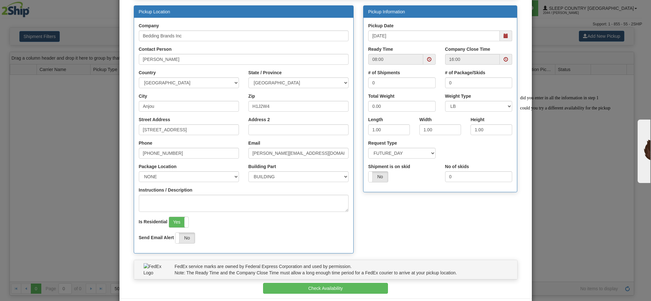
scroll to position [0, 0]
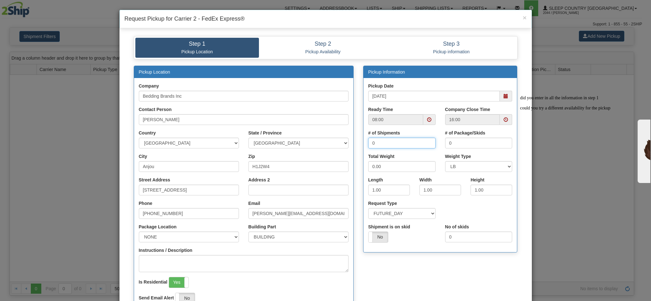
drag, startPoint x: 402, startPoint y: 145, endPoint x: 360, endPoint y: 144, distance: 41.9
click at [363, 144] on div "# of Shipments 0" at bounding box center [401, 142] width 77 height 24
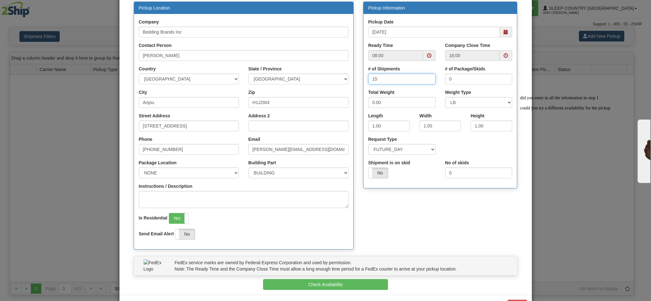
scroll to position [91, 0]
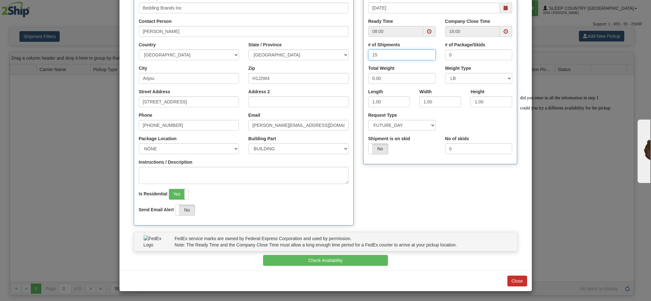
type input "15"
click at [515, 280] on button "Close" at bounding box center [517, 281] width 20 height 11
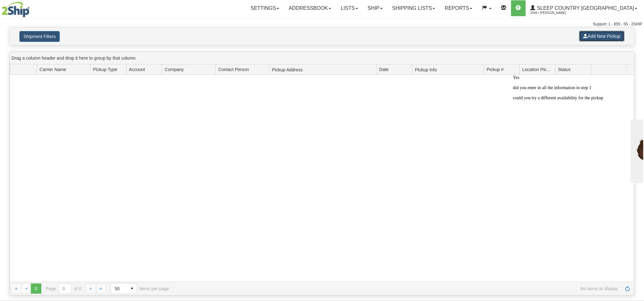
click at [596, 38] on button "Add New Pickup" at bounding box center [601, 36] width 45 height 11
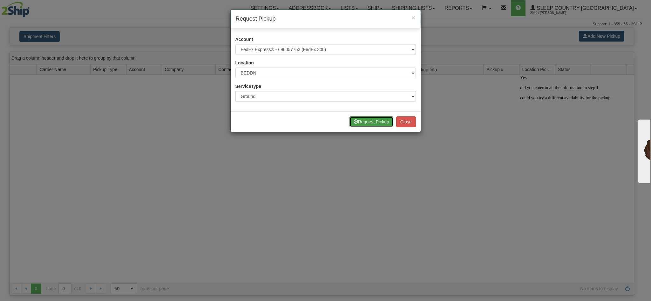
click at [374, 126] on button "Request Pickup" at bounding box center [371, 122] width 44 height 11
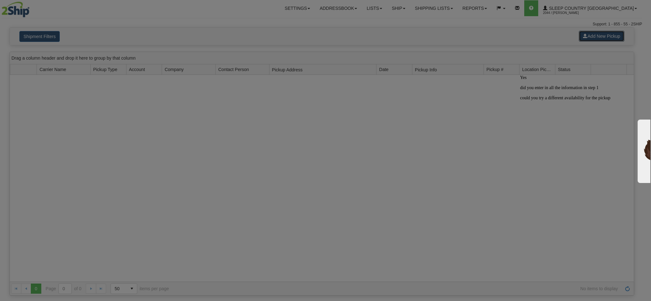
scroll to position [0, 0]
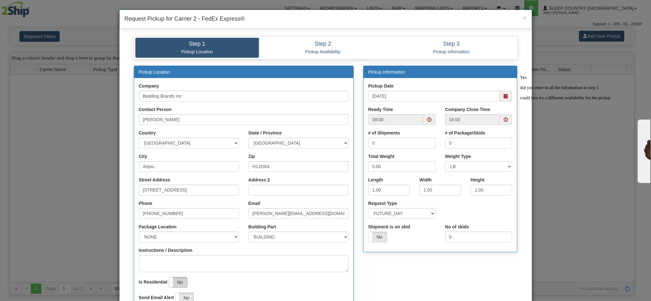
click at [177, 285] on label "No" at bounding box center [178, 283] width 18 height 10
click at [411, 145] on input "0" at bounding box center [401, 143] width 67 height 11
type input "15"
drag, startPoint x: 375, startPoint y: 167, endPoint x: 364, endPoint y: 166, distance: 11.2
click at [368, 166] on input "0.00" at bounding box center [401, 166] width 67 height 11
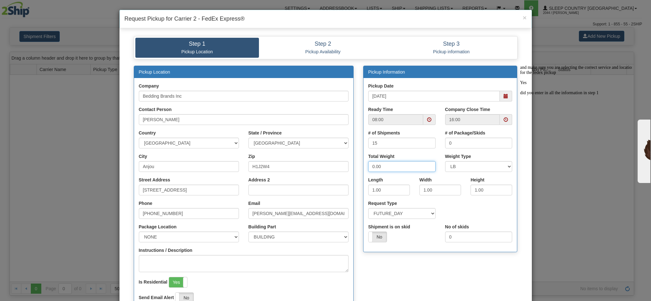
type input "0"
type input "80"
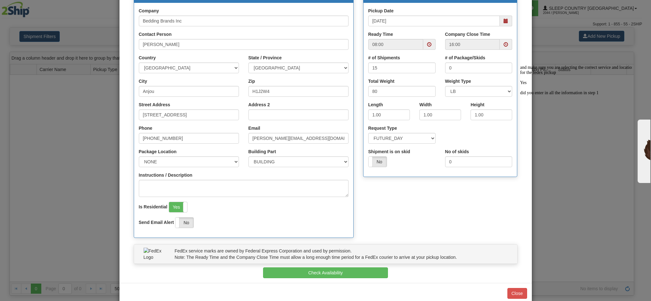
scroll to position [91, 0]
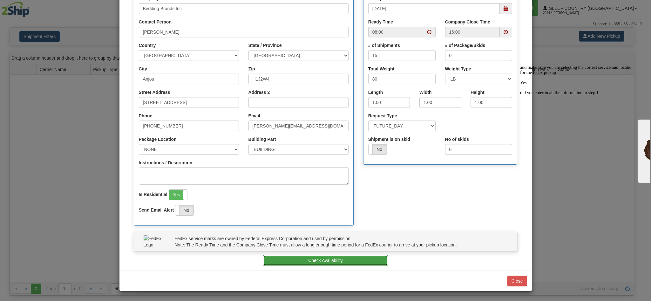
click at [328, 257] on button "Check Availability" at bounding box center [325, 260] width 125 height 11
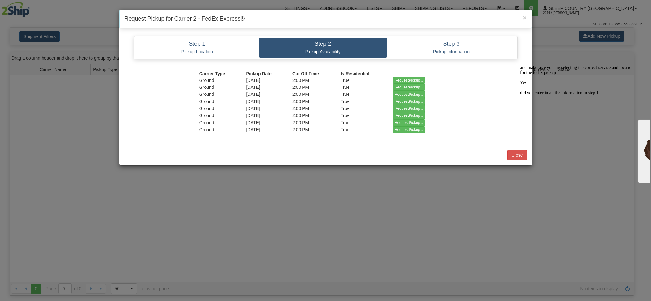
scroll to position [0, 0]
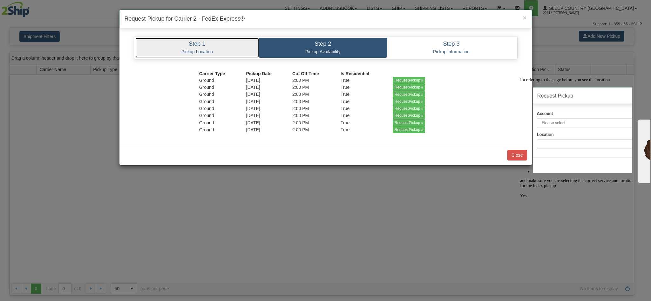
click at [192, 47] on h4 "Step 1" at bounding box center [197, 44] width 114 height 6
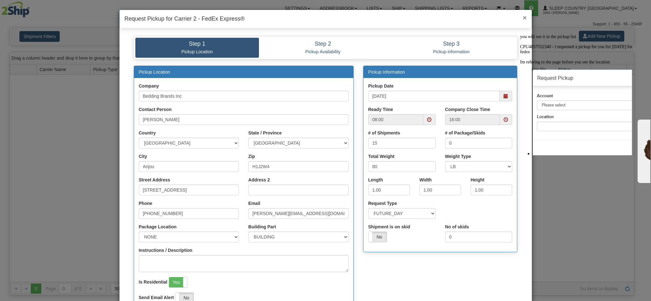
click at [523, 18] on span "×" at bounding box center [525, 17] width 4 height 7
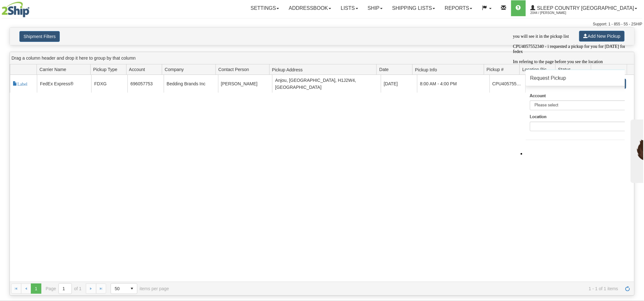
drag, startPoint x: 619, startPoint y: 42, endPoint x: 1129, endPoint y: 75, distance: 511.5
click at [619, 34] on div "Chat attention grabber" at bounding box center [569, 34] width 114 height 0
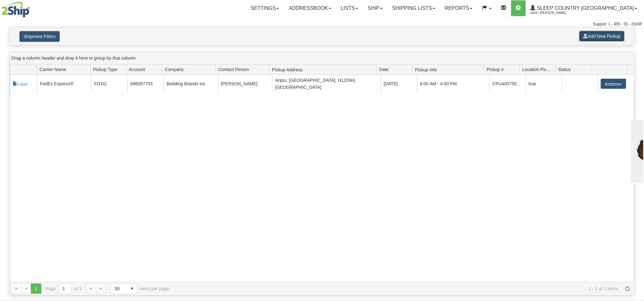
click at [603, 39] on button "Add New Pickup" at bounding box center [601, 36] width 45 height 11
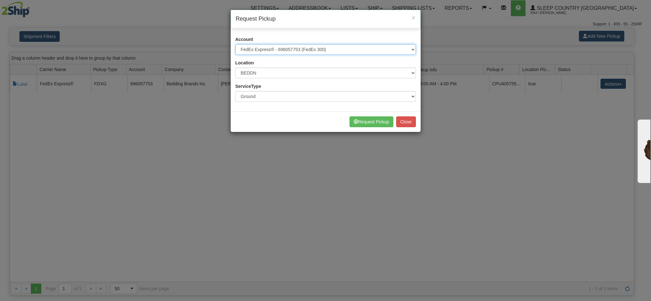
click at [354, 49] on select "Please select Canada Post - 7241032 (Canada Post 300) Canpar - 42158543 (DORMEZ…" at bounding box center [325, 49] width 180 height 11
select select "14"
click at [235, 44] on select "Please select Canada Post - 7241032 (Canada Post 300) Canpar - 42158543 (DORMEZ…" at bounding box center [325, 49] width 180 height 11
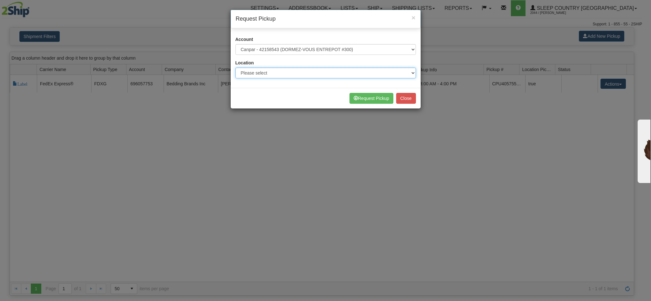
click at [361, 73] on select "Please select 300 BEDDN NEXE ORTH" at bounding box center [325, 73] width 180 height 11
select select "7634"
click at [235, 68] on select "Please select 300 BEDDN NEXE ORTH" at bounding box center [325, 73] width 180 height 11
click at [372, 101] on button "Request Pickup" at bounding box center [371, 98] width 44 height 11
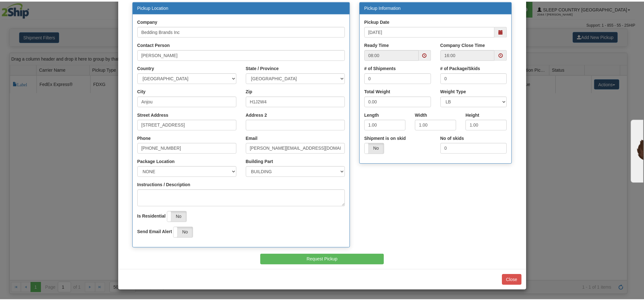
scroll to position [67, 0]
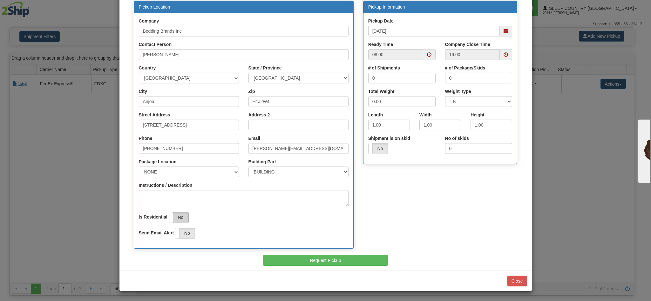
click at [171, 219] on label "No" at bounding box center [178, 217] width 19 height 10
click at [508, 282] on button "Close" at bounding box center [517, 281] width 20 height 11
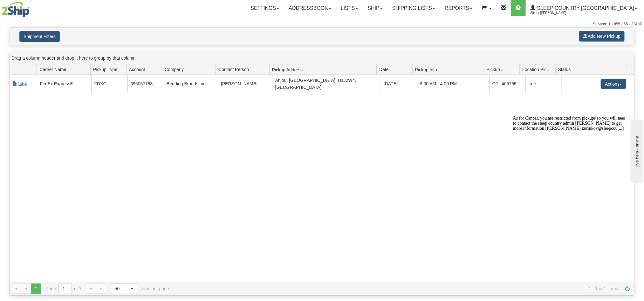
click at [440, 140] on div "117752 2 Label FedEx Express® FDXG 696057753 Bedding Brands Inc Ralph Rossdeuts…" at bounding box center [322, 178] width 624 height 207
click at [572, 131] on span "As for Canpar, you are restricted from pickups so you will need to contact the …" at bounding box center [568, 123] width 113 height 15
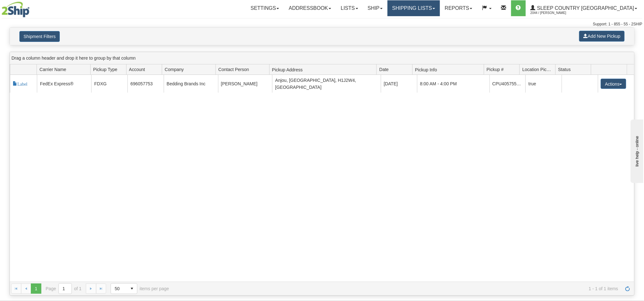
click at [439, 12] on link "Shipping lists" at bounding box center [413, 8] width 52 height 16
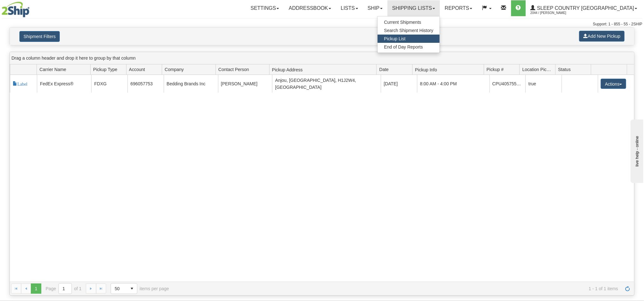
click at [361, 146] on div "117752 2 Label FedEx Express® FDXG 696057753 Bedding Brands Inc Ralph Rossdeuts…" at bounding box center [322, 178] width 624 height 207
drag, startPoint x: 1248, startPoint y: 323, endPoint x: 666, endPoint y: 190, distance: 596.7
drag, startPoint x: 396, startPoint y: 137, endPoint x: 394, endPoint y: 142, distance: 6.1
click at [395, 140] on div "117752 2 Label FedEx Express® FDXG 696057753 Bedding Brands Inc Ralph Rossdeuts…" at bounding box center [322, 178] width 624 height 207
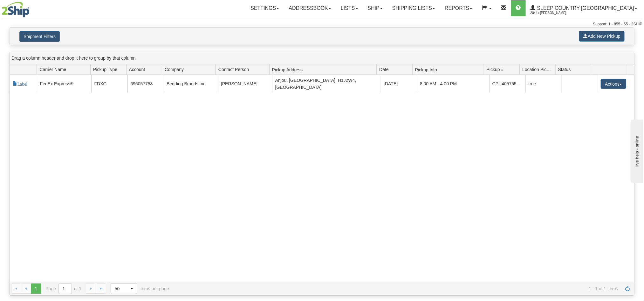
click at [440, 10] on link "Shipping lists" at bounding box center [413, 8] width 52 height 16
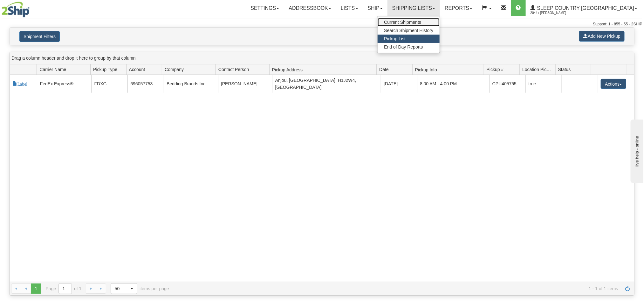
click at [421, 22] on span "Current Shipments" at bounding box center [402, 22] width 37 height 5
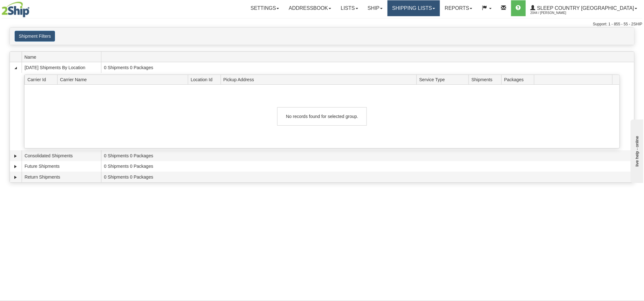
click at [440, 12] on link "Shipping lists" at bounding box center [413, 8] width 52 height 16
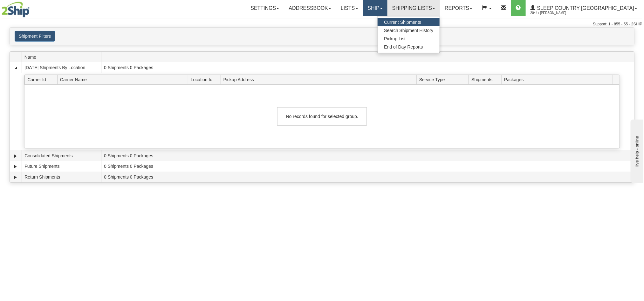
click at [387, 6] on link "Ship" at bounding box center [375, 8] width 24 height 16
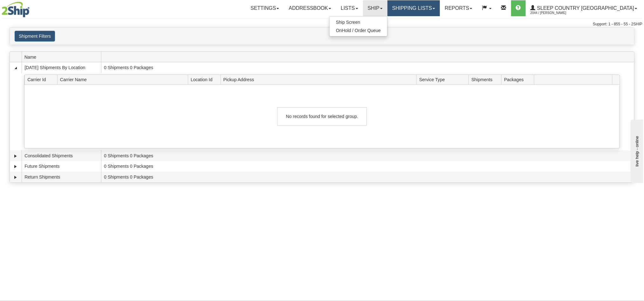
click at [439, 10] on link "Shipping lists" at bounding box center [413, 8] width 52 height 16
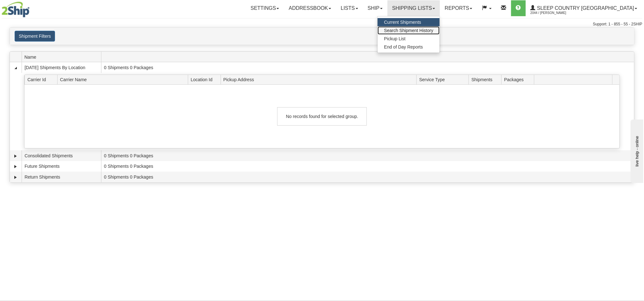
click at [433, 30] on span "Search Shipment History" at bounding box center [408, 30] width 49 height 5
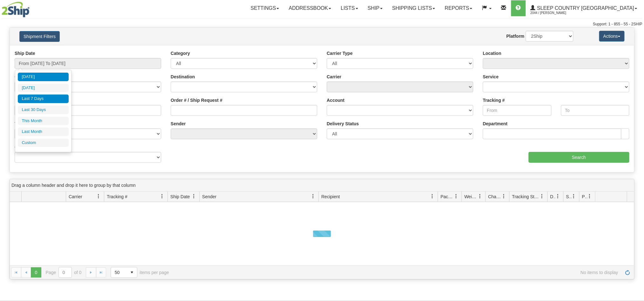
click at [49, 96] on li "Last 7 Days" at bounding box center [43, 99] width 51 height 9
type input "From [DATE] To [DATE]"
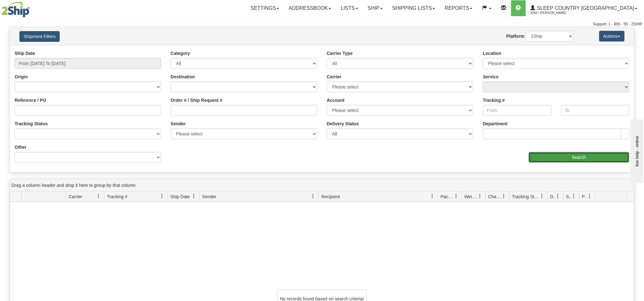
click at [553, 160] on input "Search" at bounding box center [578, 157] width 101 height 11
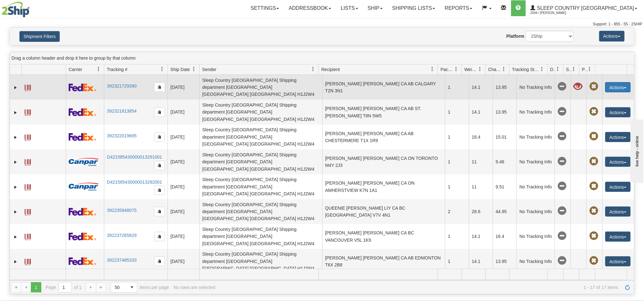
click at [605, 87] on button "Actions" at bounding box center [617, 87] width 25 height 10
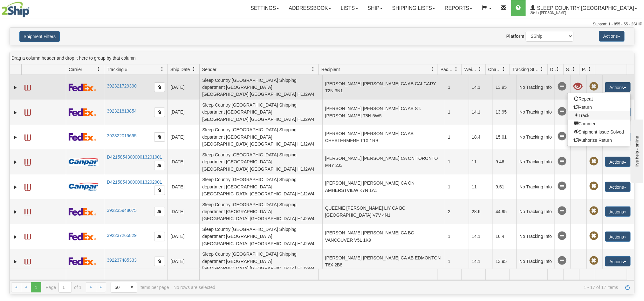
click at [594, 113] on link "Track" at bounding box center [598, 115] width 63 height 8
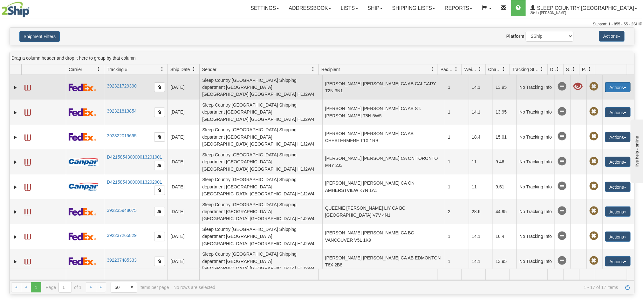
click at [619, 84] on button "Actions" at bounding box center [617, 87] width 25 height 10
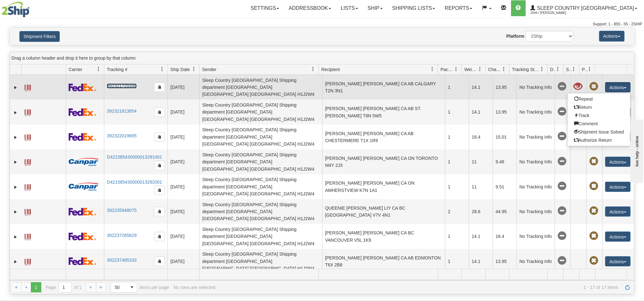
click at [126, 84] on link "392321729390" at bounding box center [122, 86] width 30 height 5
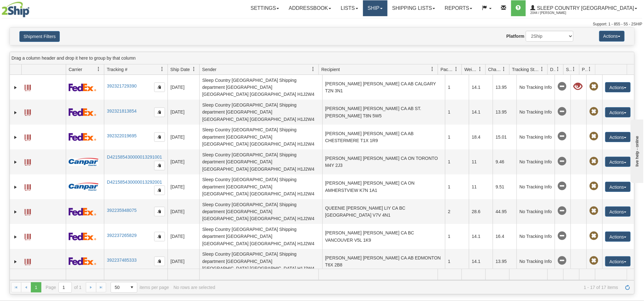
click at [387, 5] on link "Ship" at bounding box center [375, 8] width 24 height 16
click at [437, 11] on link "Shipping lists" at bounding box center [413, 8] width 52 height 16
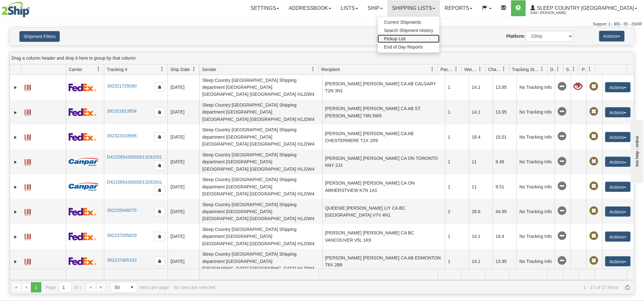
click at [405, 38] on span "Pickup List" at bounding box center [395, 38] width 22 height 5
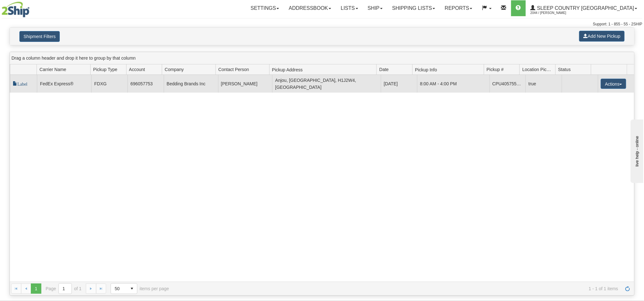
click at [21, 83] on span "Label" at bounding box center [20, 83] width 15 height 4
